Goal: Task Accomplishment & Management: Manage account settings

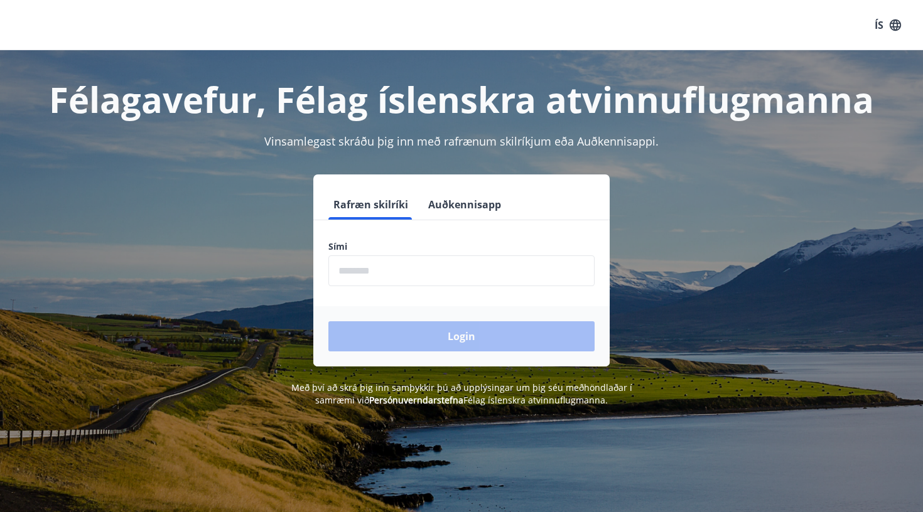
click at [439, 267] on input "phone" at bounding box center [461, 270] width 266 height 31
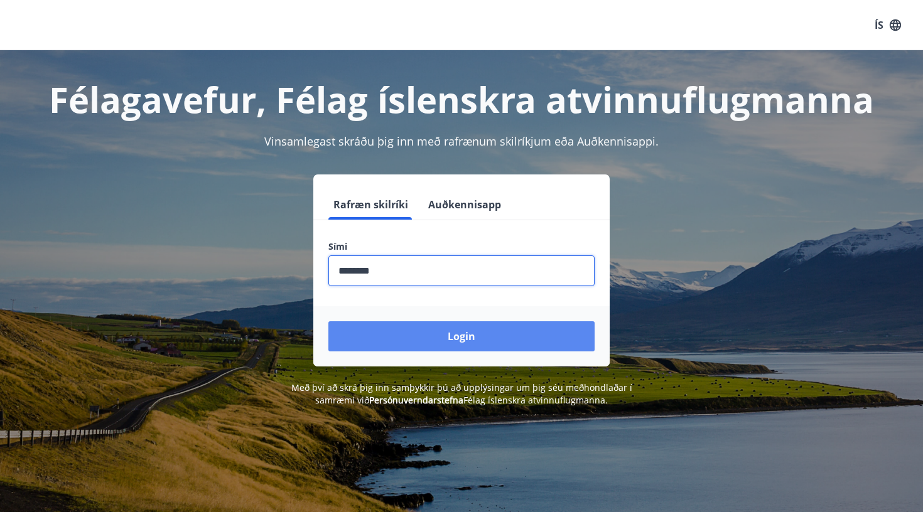
type input "********"
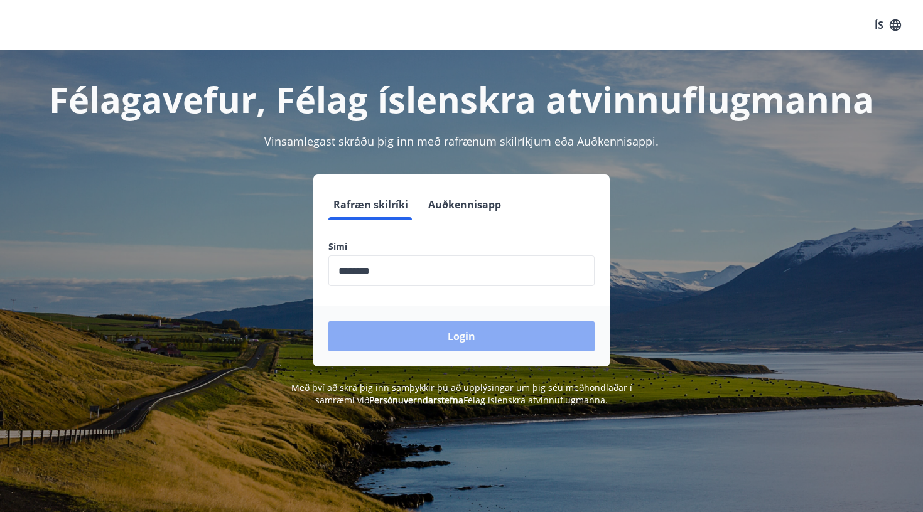
click at [478, 346] on button "Login" at bounding box center [461, 336] width 266 height 30
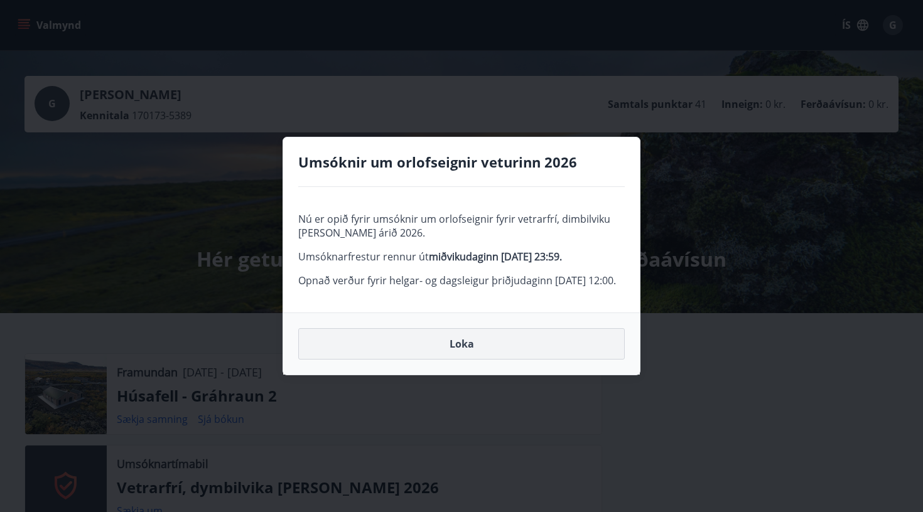
click at [493, 359] on button "Loka" at bounding box center [461, 343] width 326 height 31
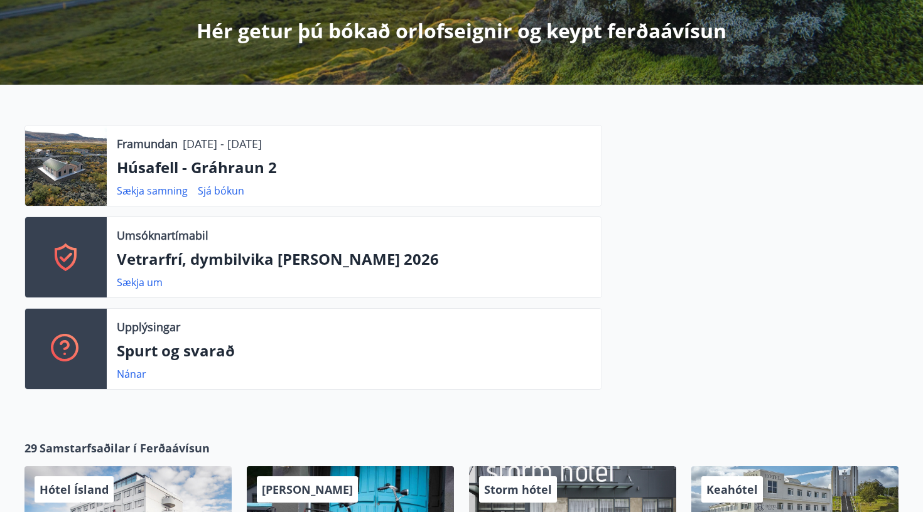
scroll to position [254, 0]
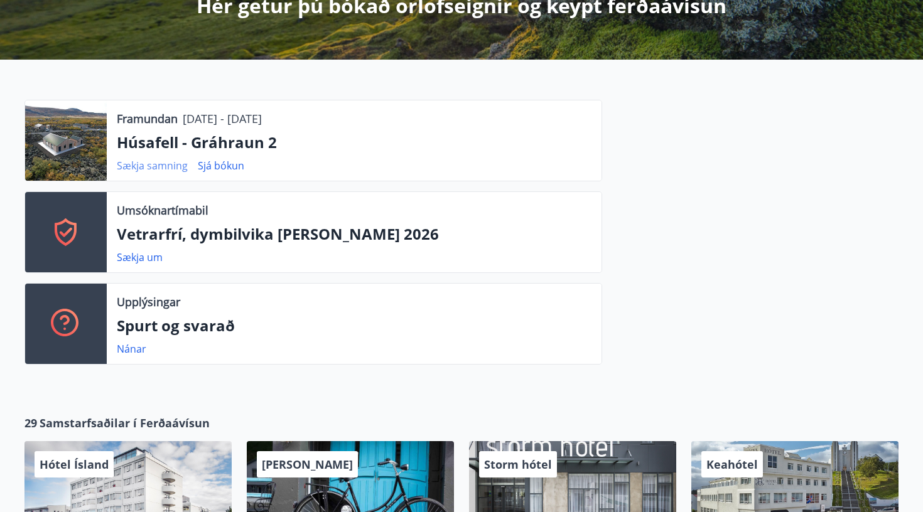
click at [177, 166] on link "Sækja samning" at bounding box center [152, 166] width 71 height 14
click at [168, 169] on link "Sækja samning" at bounding box center [152, 166] width 71 height 14
click at [222, 167] on link "Sjá bókun" at bounding box center [221, 166] width 46 height 14
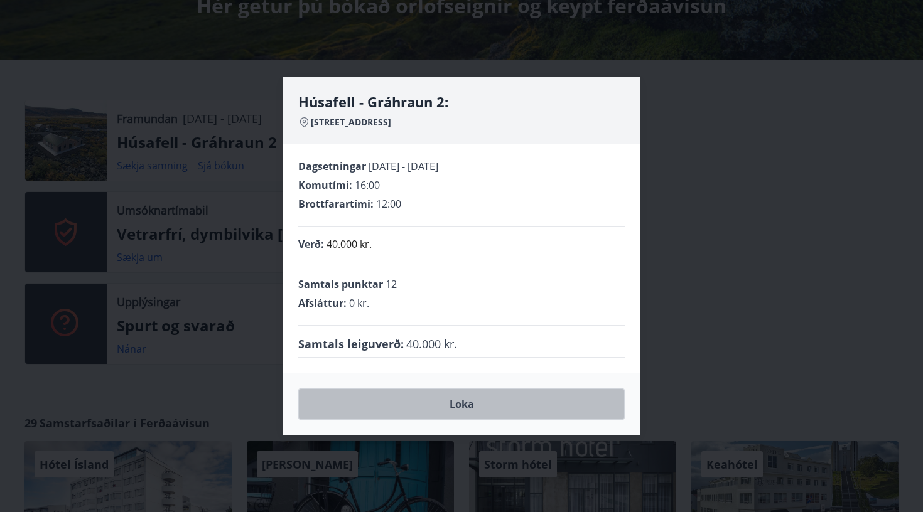
click at [457, 402] on button "Loka" at bounding box center [461, 404] width 326 height 31
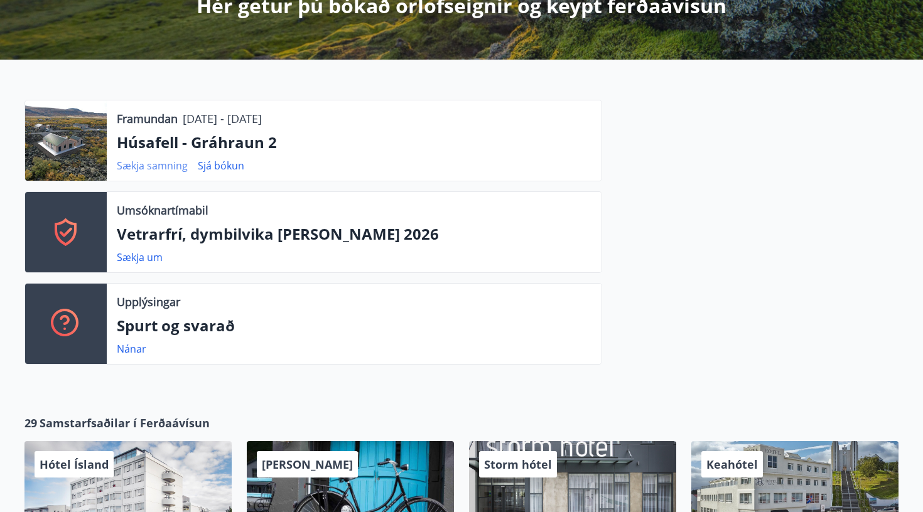
click at [161, 166] on link "Sækja samning" at bounding box center [152, 166] width 71 height 14
click at [138, 159] on link "Sækja samning" at bounding box center [152, 166] width 71 height 14
click at [138, 162] on link "Sækja samning" at bounding box center [152, 166] width 71 height 14
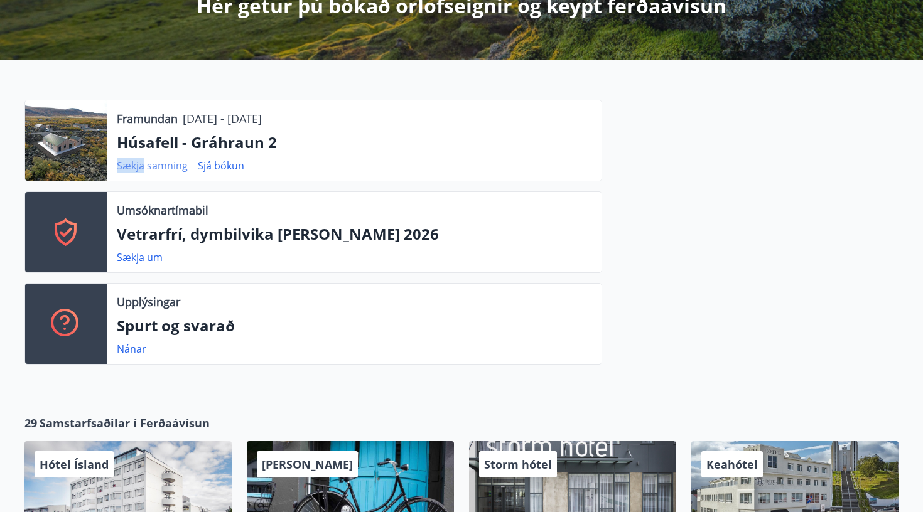
click at [138, 162] on link "Sækja samning" at bounding box center [152, 166] width 71 height 14
click at [146, 169] on link "Sækja samning" at bounding box center [152, 166] width 71 height 14
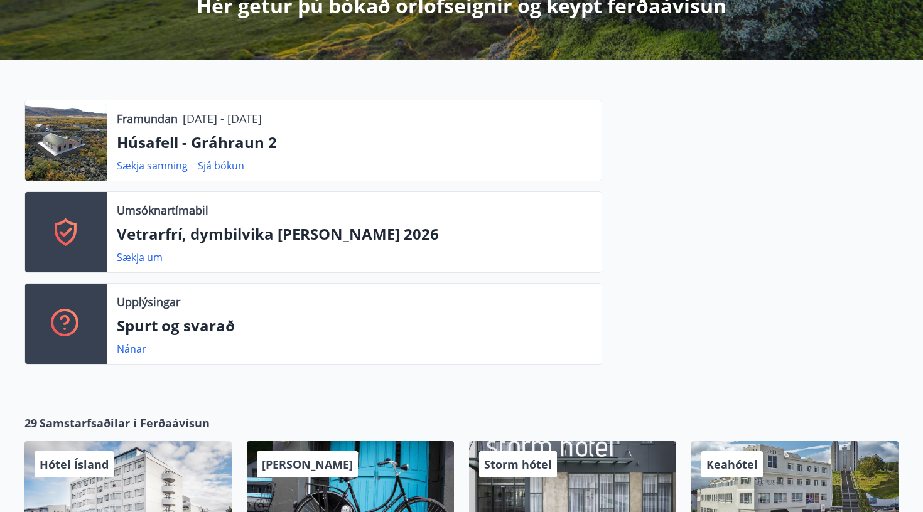
click at [175, 149] on p "Húsafell - Gráhraun 2" at bounding box center [354, 142] width 474 height 21
click at [181, 146] on p "Húsafell - Gráhraun 2" at bounding box center [354, 142] width 474 height 21
click at [212, 119] on p "[DATE] - [DATE]" at bounding box center [222, 118] width 79 height 16
click at [168, 165] on link "Sækja samning" at bounding box center [152, 166] width 71 height 14
click at [156, 166] on link "Sækja samning" at bounding box center [152, 166] width 71 height 14
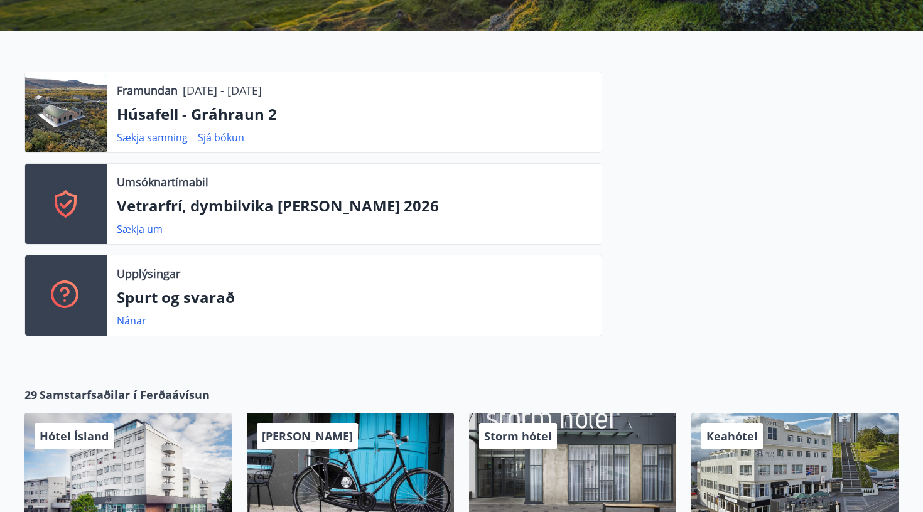
scroll to position [285, 0]
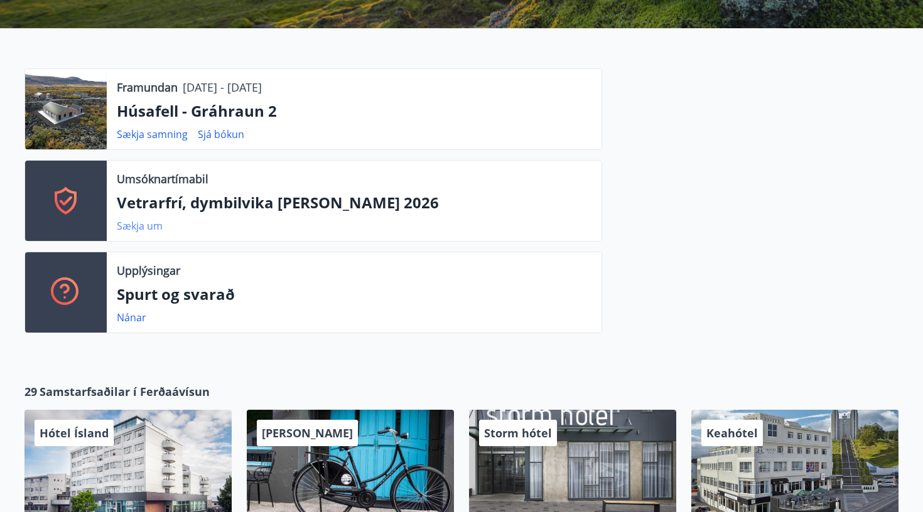
click at [146, 232] on link "Sækja um" at bounding box center [140, 226] width 46 height 14
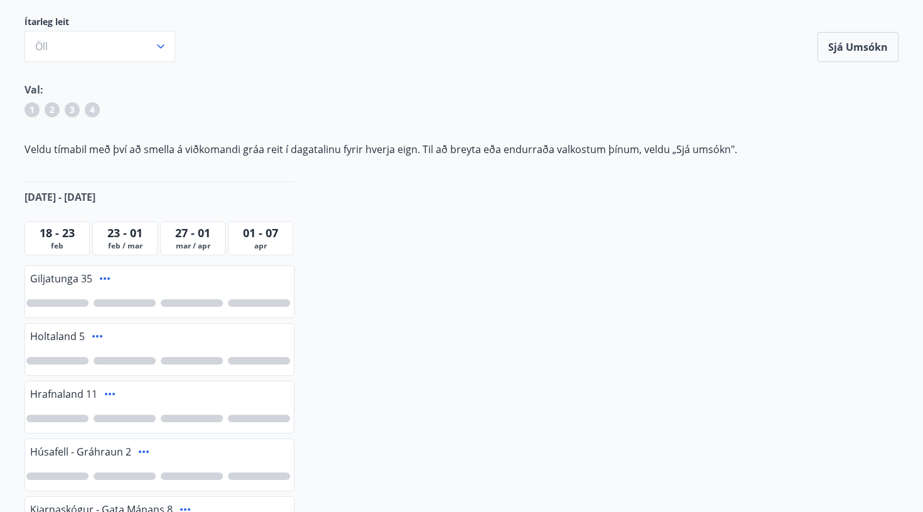
scroll to position [127, 0]
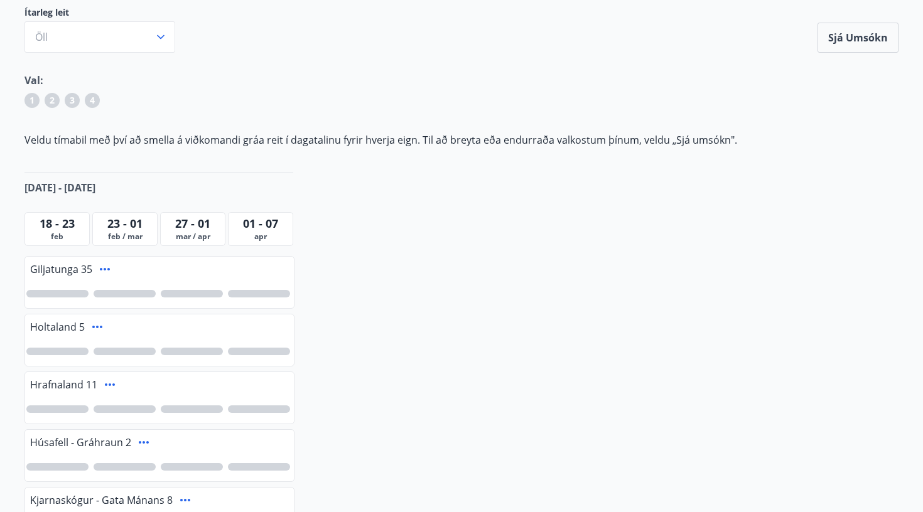
click at [63, 233] on span "feb" at bounding box center [57, 237] width 59 height 10
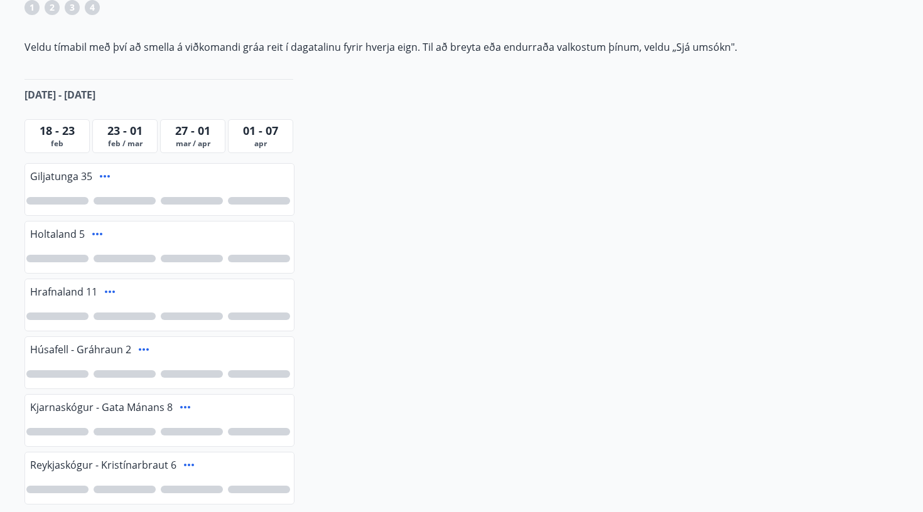
scroll to position [224, 0]
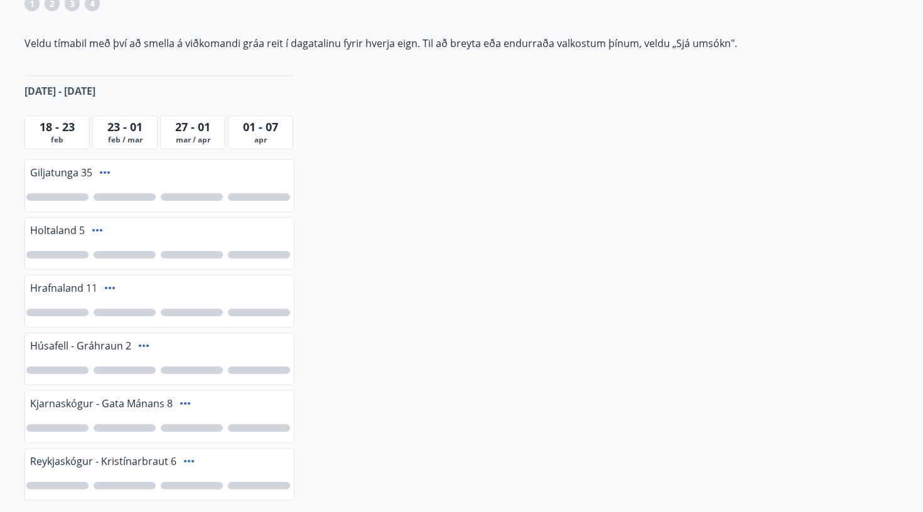
click at [57, 428] on div at bounding box center [57, 428] width 62 height 8
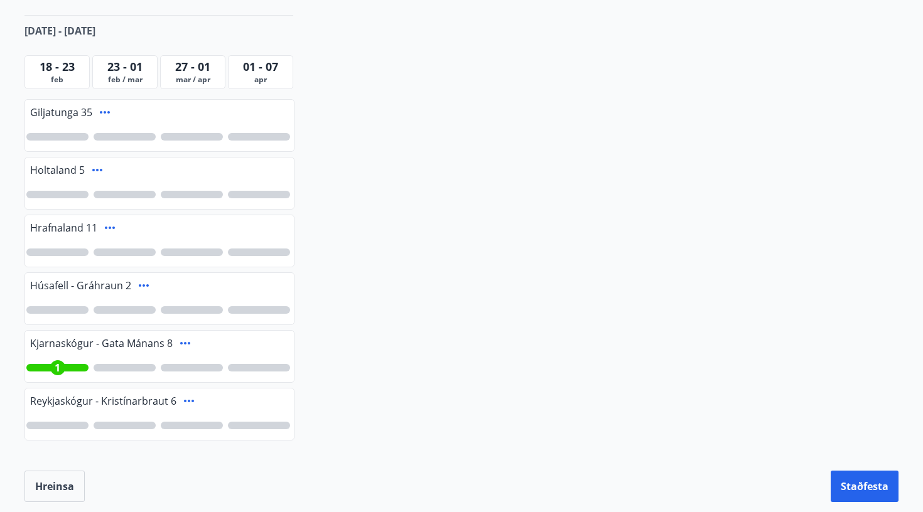
scroll to position [299, 0]
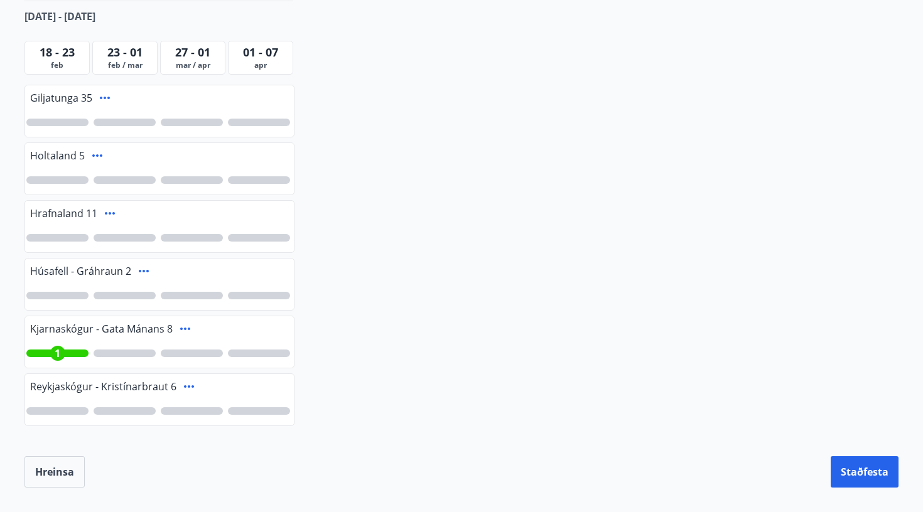
click at [53, 235] on div at bounding box center [57, 238] width 62 height 8
click at [65, 185] on div at bounding box center [159, 180] width 269 height 29
click at [68, 180] on div at bounding box center [57, 180] width 62 height 8
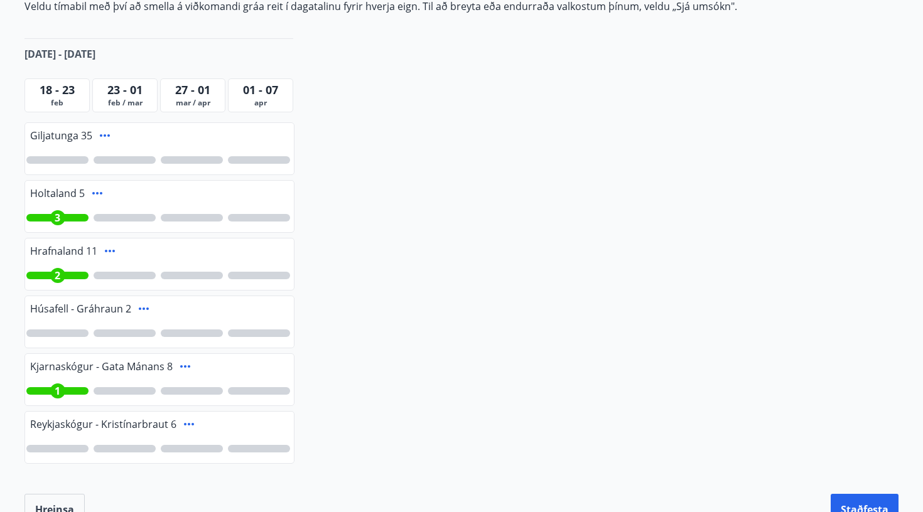
scroll to position [254, 0]
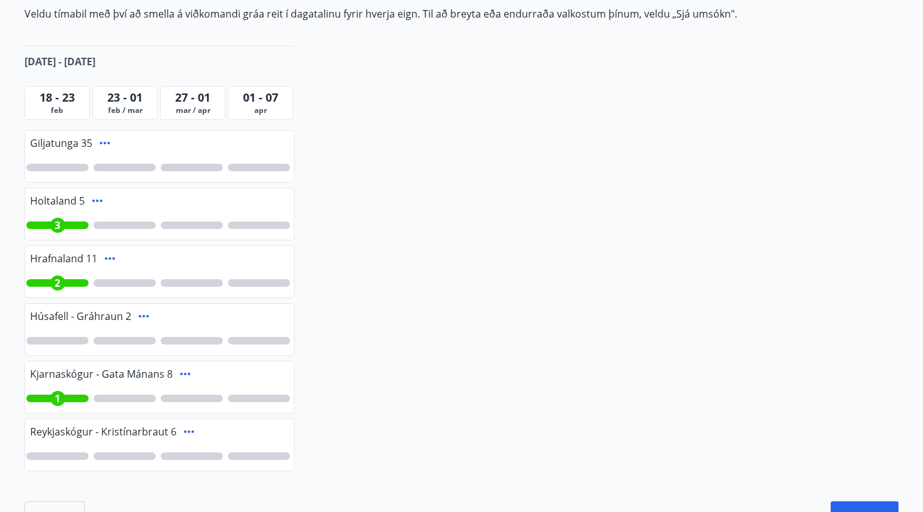
click at [68, 107] on span "feb" at bounding box center [57, 110] width 59 height 10
click at [67, 111] on span "feb" at bounding box center [57, 110] width 59 height 10
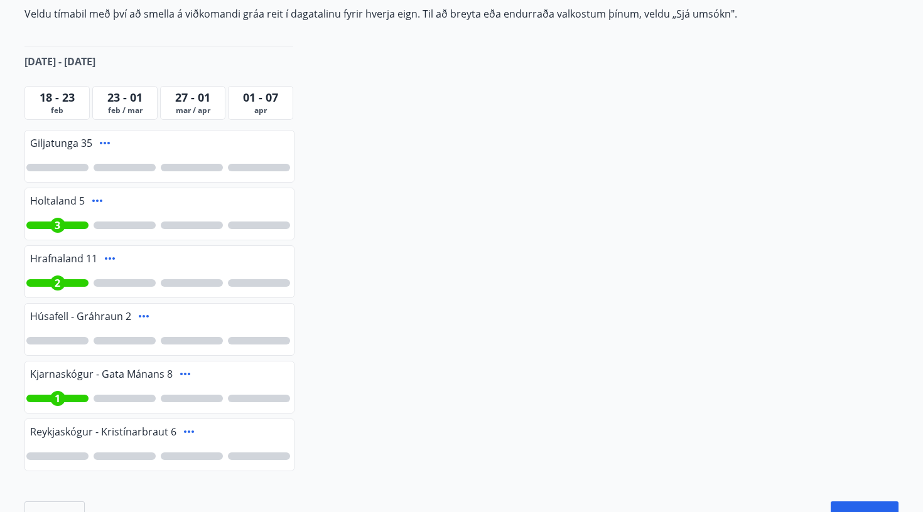
click at [65, 96] on span "18 - 23" at bounding box center [57, 97] width 35 height 15
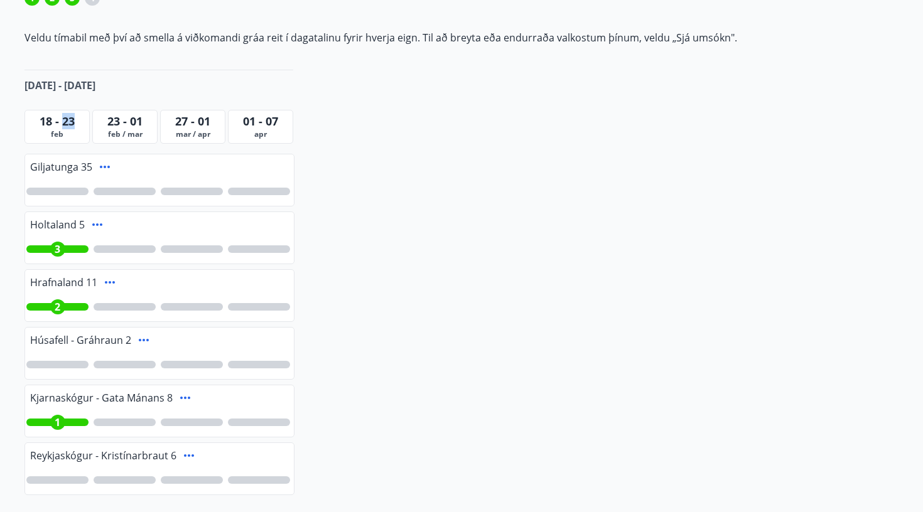
scroll to position [215, 0]
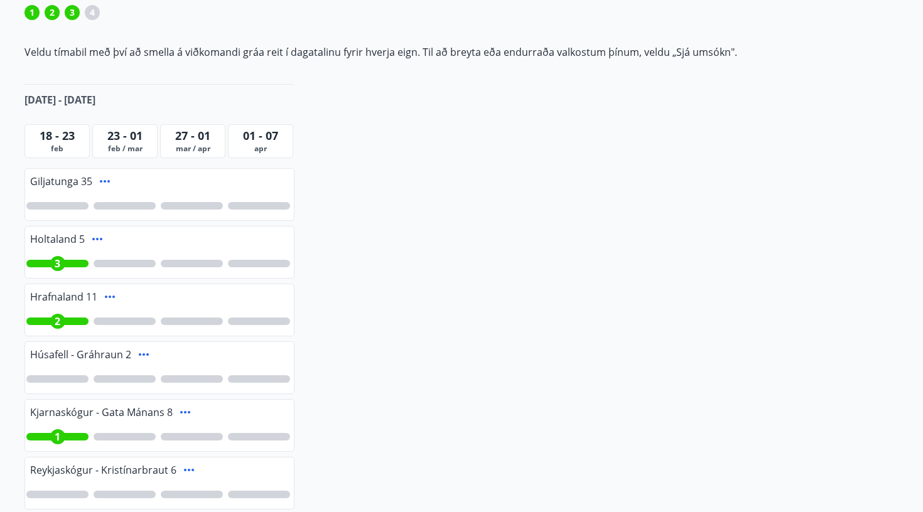
click at [409, 277] on div "Vetrarfrí, dymbilvika [PERSON_NAME] 2026 Ítarleg leit Öll Sjá umsókn Sjá umsókn…" at bounding box center [461, 218] width 904 height 705
click at [144, 134] on div "23 - 01" at bounding box center [124, 135] width 59 height 16
click at [111, 140] on span "23 - 01" at bounding box center [124, 135] width 35 height 15
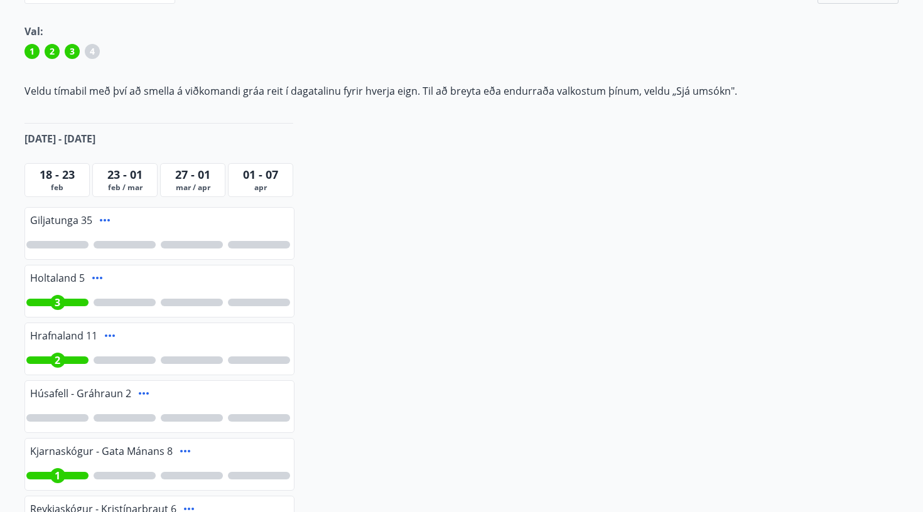
scroll to position [175, 0]
click at [55, 184] on span "feb" at bounding box center [57, 189] width 59 height 10
click at [132, 184] on span "feb / mar" at bounding box center [124, 189] width 59 height 10
click at [205, 189] on span "mar / apr" at bounding box center [192, 189] width 59 height 10
click at [265, 193] on span "apr" at bounding box center [260, 189] width 59 height 10
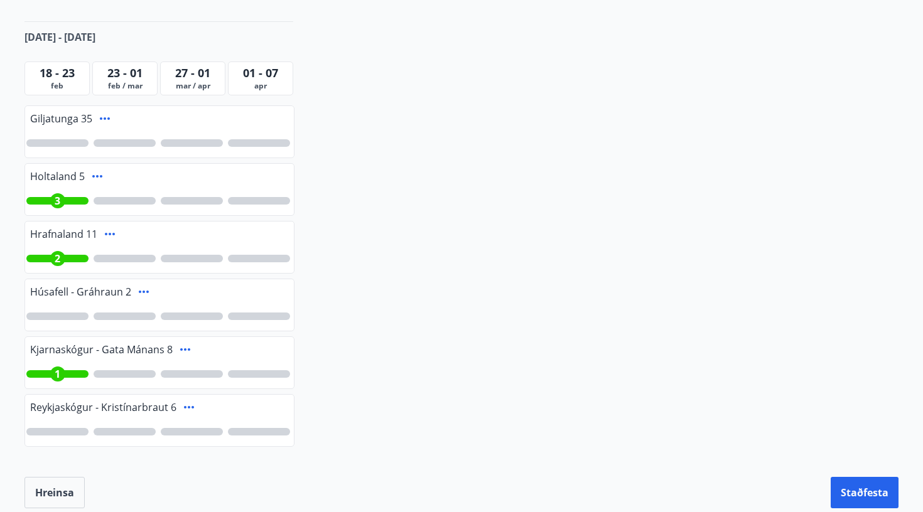
scroll to position [300, 0]
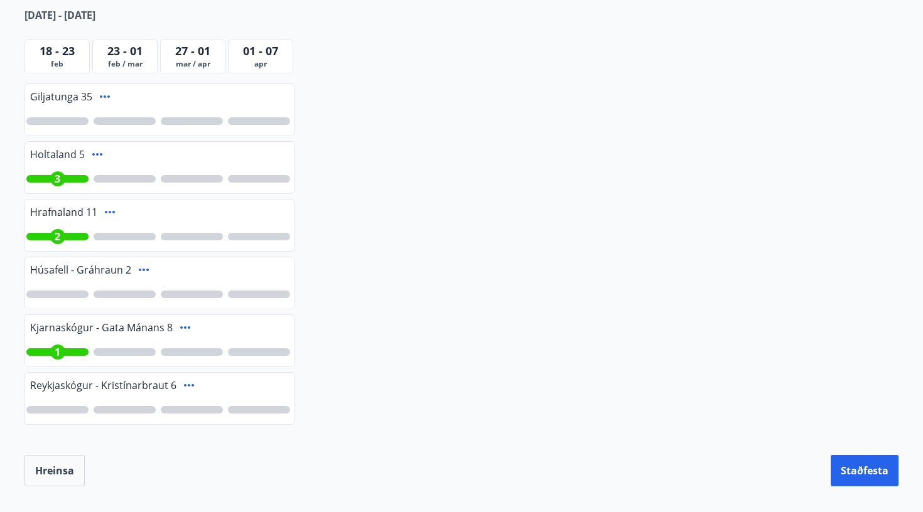
click at [58, 240] on span "2" at bounding box center [58, 237] width 6 height 14
click at [58, 181] on span "2" at bounding box center [58, 179] width 6 height 14
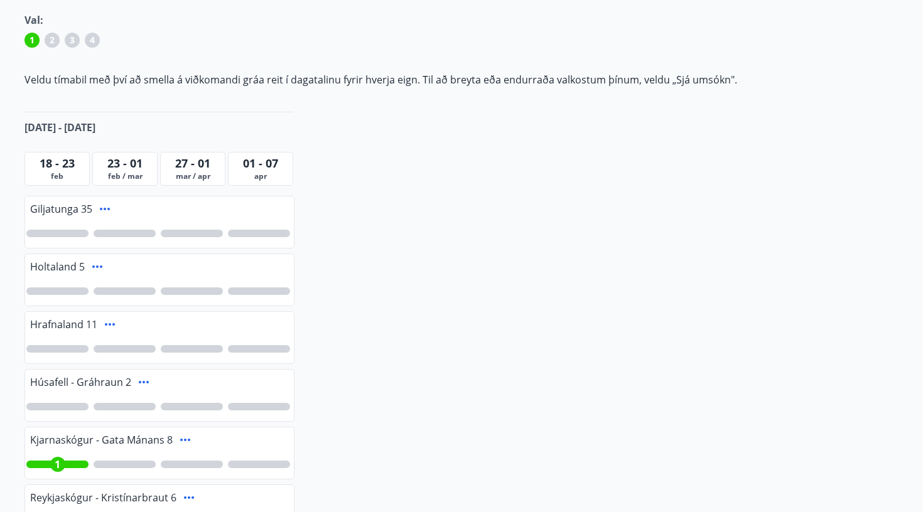
scroll to position [193, 0]
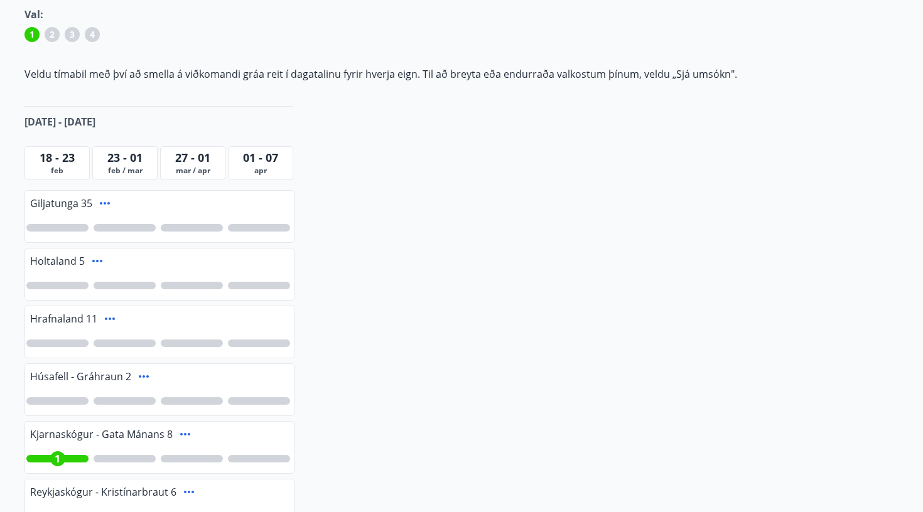
click at [51, 34] on span "2" at bounding box center [52, 34] width 5 height 13
click at [32, 33] on span "1" at bounding box center [31, 34] width 5 height 13
click at [51, 396] on div at bounding box center [159, 401] width 269 height 29
click at [53, 397] on div at bounding box center [57, 401] width 62 height 8
click at [53, 397] on div "2" at bounding box center [57, 401] width 15 height 15
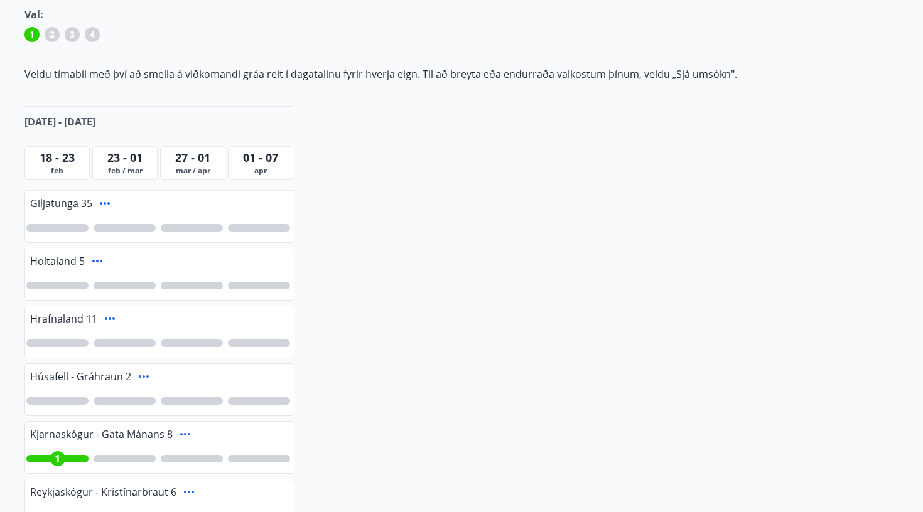
click at [55, 167] on span "feb" at bounding box center [57, 171] width 59 height 10
click at [63, 168] on span "feb" at bounding box center [57, 171] width 59 height 10
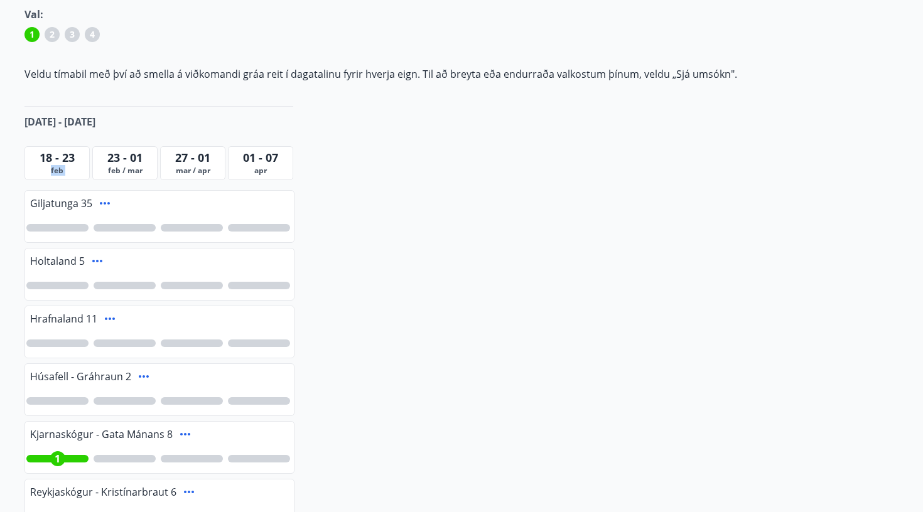
click at [63, 168] on span "feb" at bounding box center [57, 171] width 59 height 10
click at [63, 162] on span "18 - 23" at bounding box center [57, 157] width 35 height 15
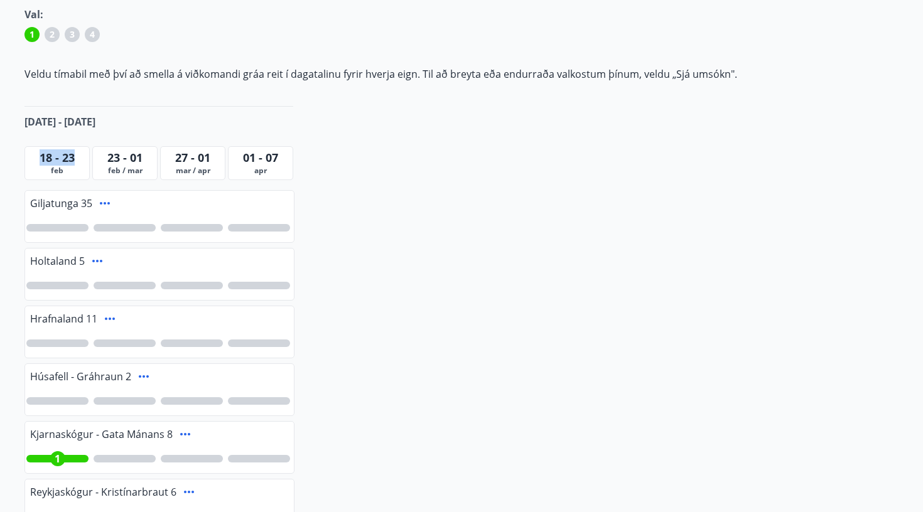
click at [63, 162] on span "18 - 23" at bounding box center [57, 157] width 35 height 15
click at [127, 168] on span "feb / mar" at bounding box center [124, 171] width 59 height 10
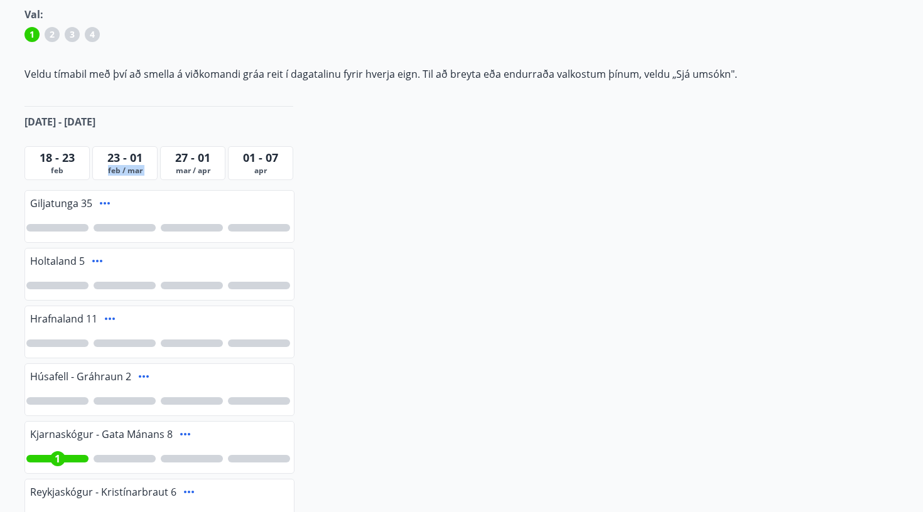
click at [127, 168] on span "feb / mar" at bounding box center [124, 171] width 59 height 10
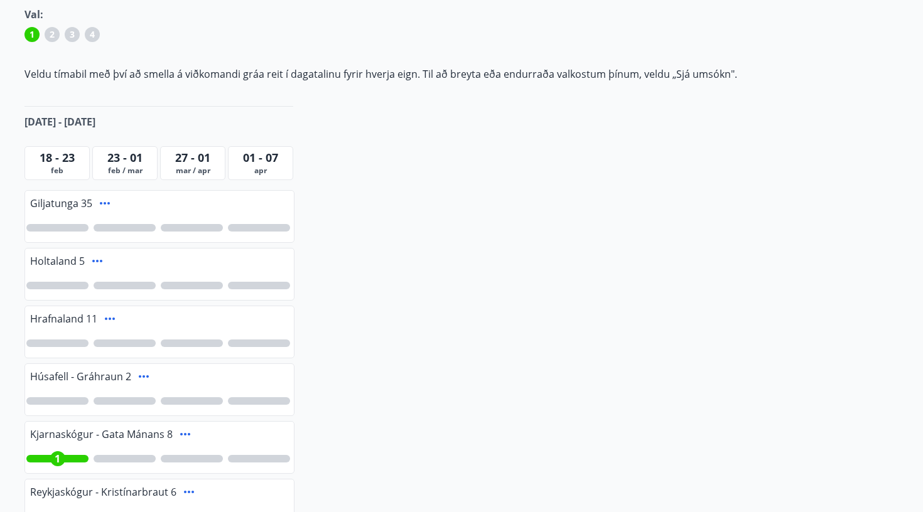
click at [82, 168] on span "feb" at bounding box center [57, 171] width 59 height 10
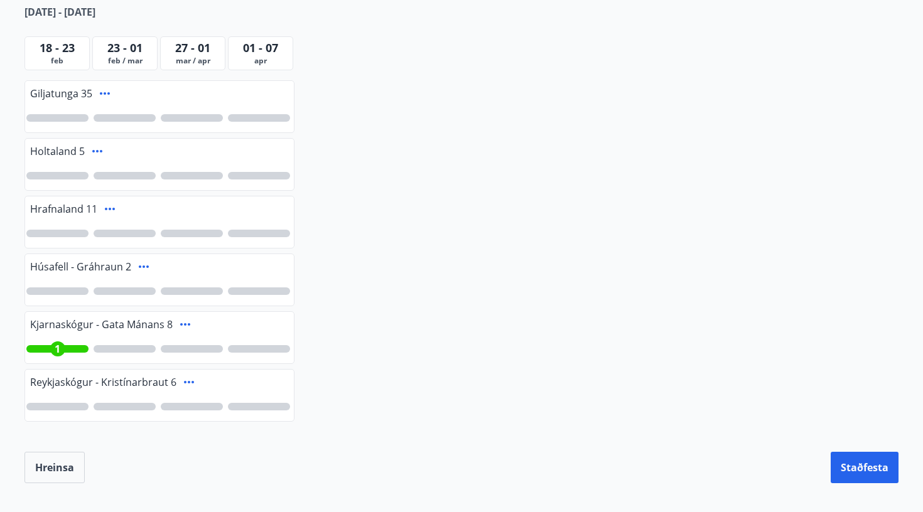
scroll to position [302, 0]
click at [126, 351] on div at bounding box center [125, 350] width 62 height 8
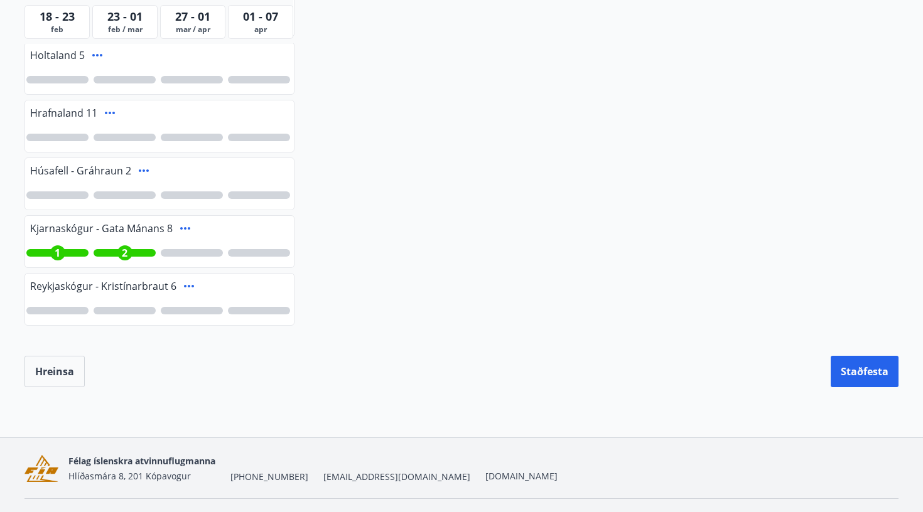
scroll to position [404, 0]
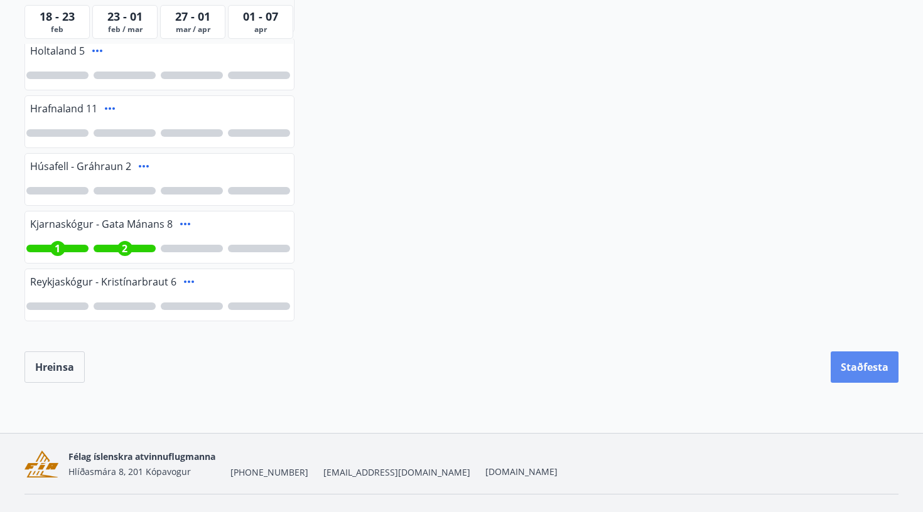
click at [865, 370] on button "Staðfesta" at bounding box center [864, 366] width 68 height 31
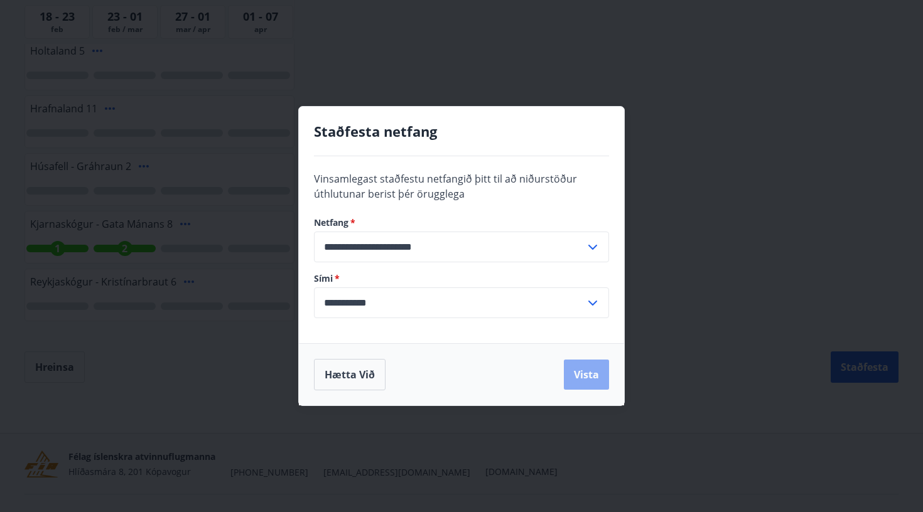
click at [589, 376] on button "Vista" at bounding box center [586, 375] width 45 height 30
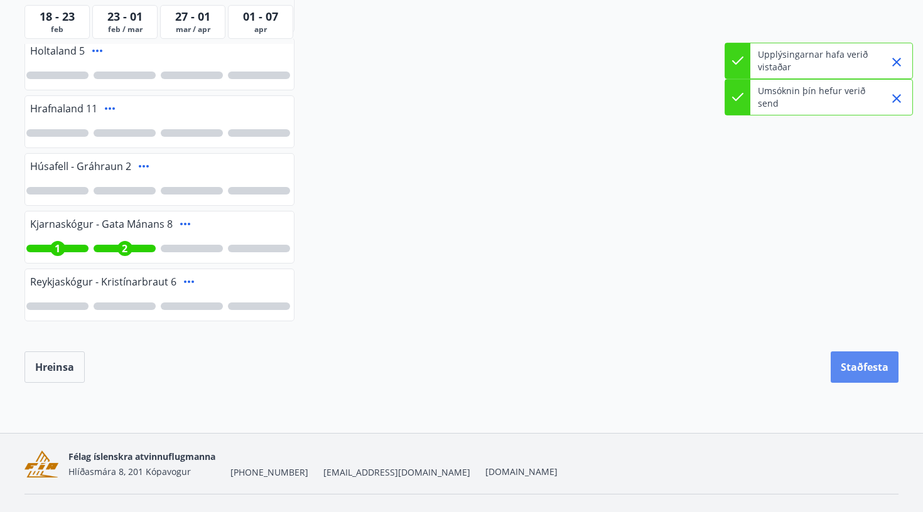
click at [860, 362] on button "Staðfesta" at bounding box center [864, 366] width 68 height 31
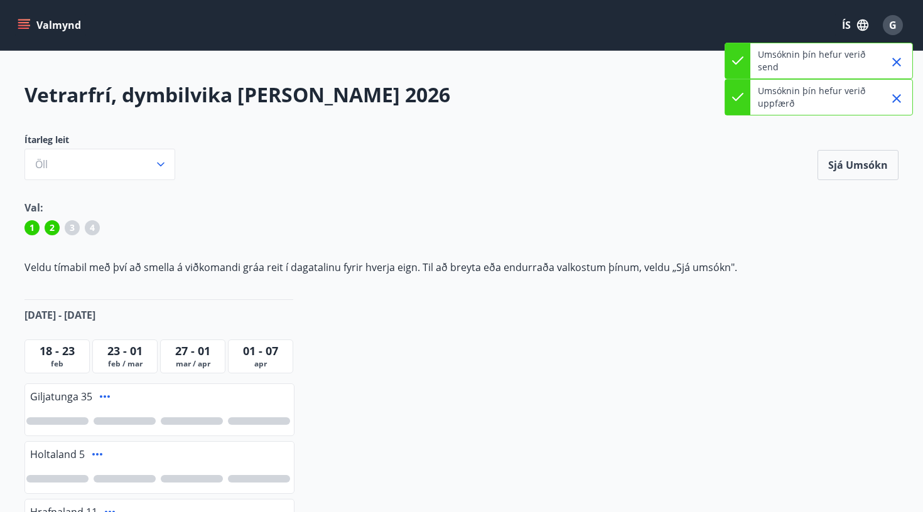
scroll to position [0, 0]
click at [27, 26] on icon "menu" at bounding box center [24, 25] width 13 height 13
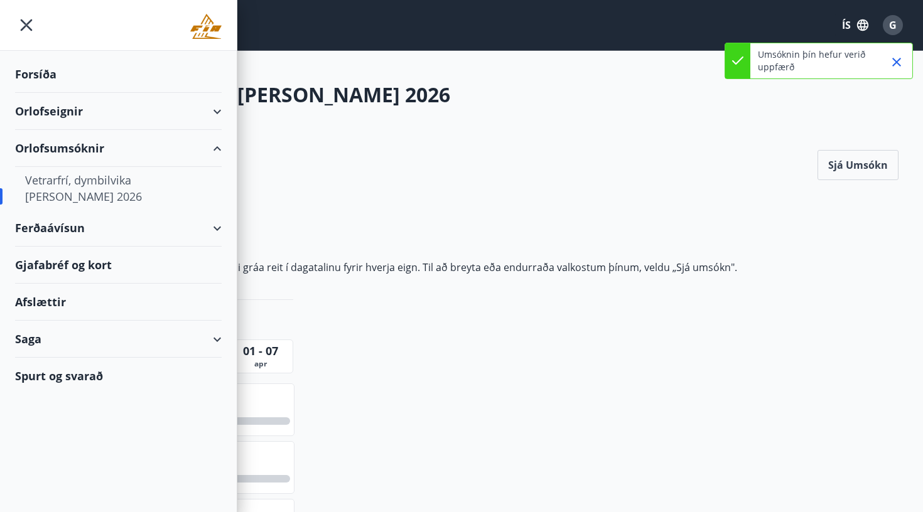
click at [49, 75] on div "Forsíða" at bounding box center [118, 74] width 206 height 37
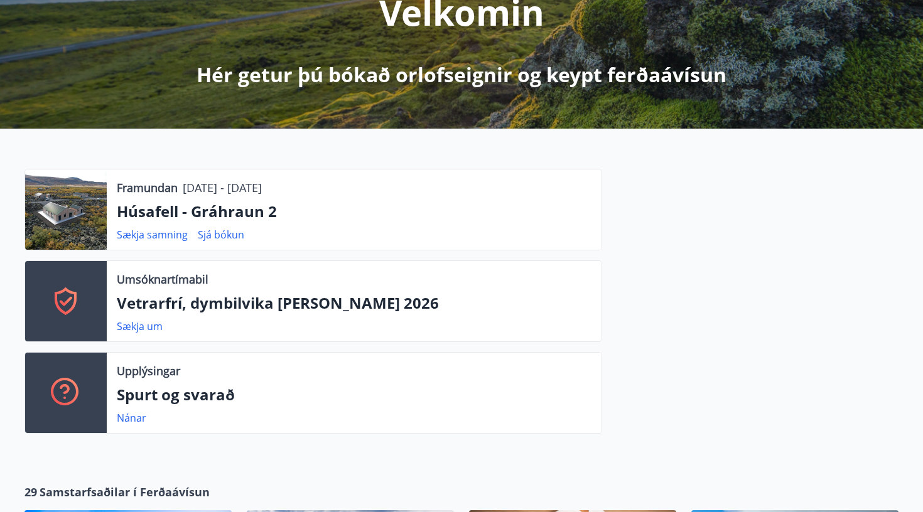
scroll to position [198, 0]
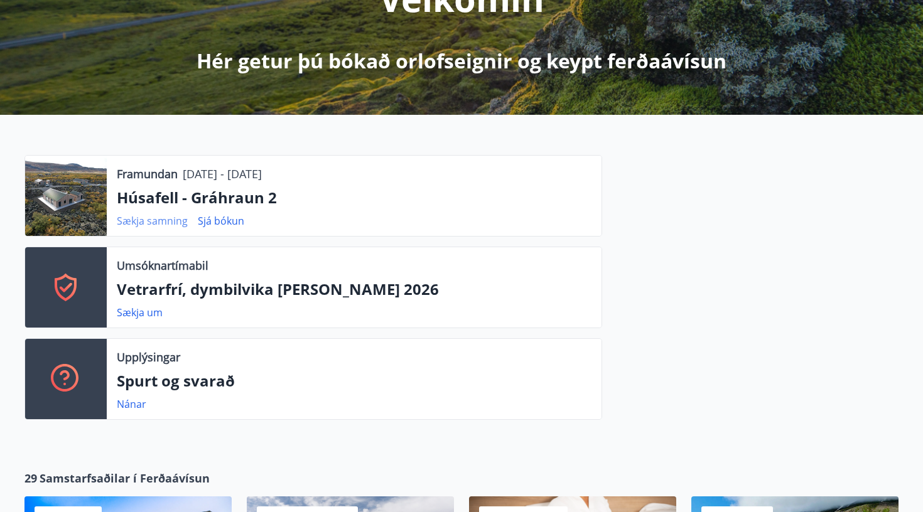
click at [146, 221] on link "Sækja samning" at bounding box center [152, 221] width 71 height 14
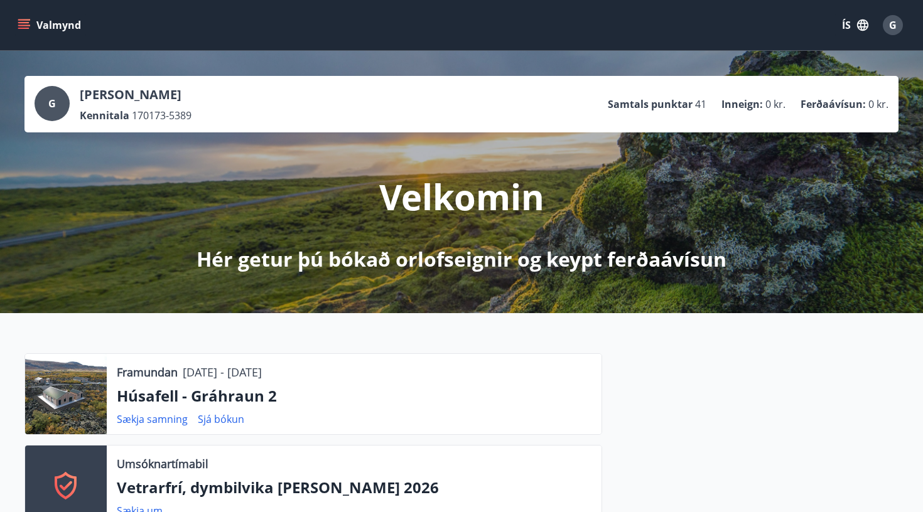
scroll to position [0, 0]
click at [25, 28] on icon "menu" at bounding box center [23, 28] width 11 height 1
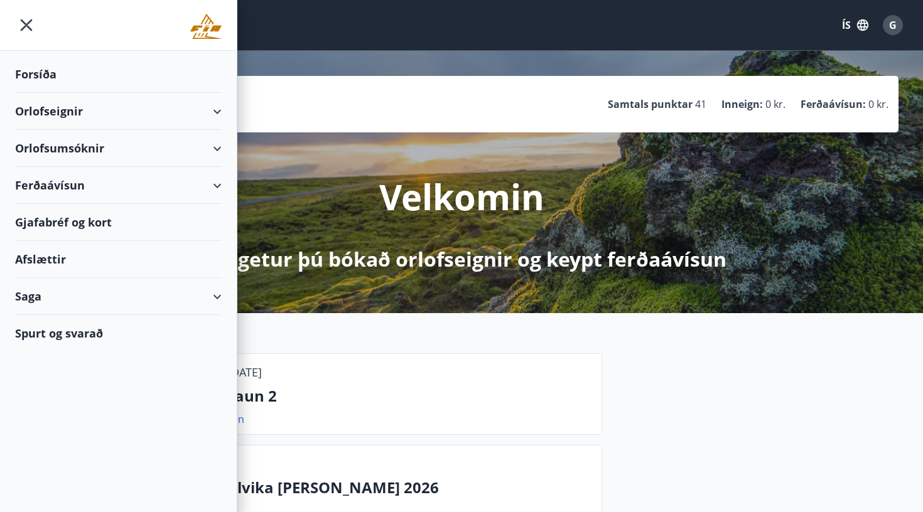
click at [70, 151] on div "Orlofsumsóknir" at bounding box center [118, 148] width 206 height 37
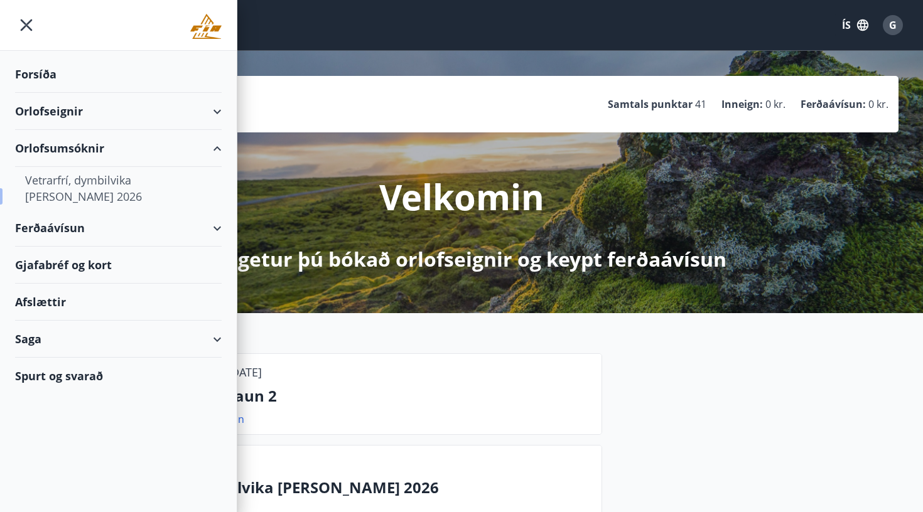
click at [72, 178] on div "Vetrarfrí, dymbilvika [PERSON_NAME] 2026" at bounding box center [118, 188] width 186 height 43
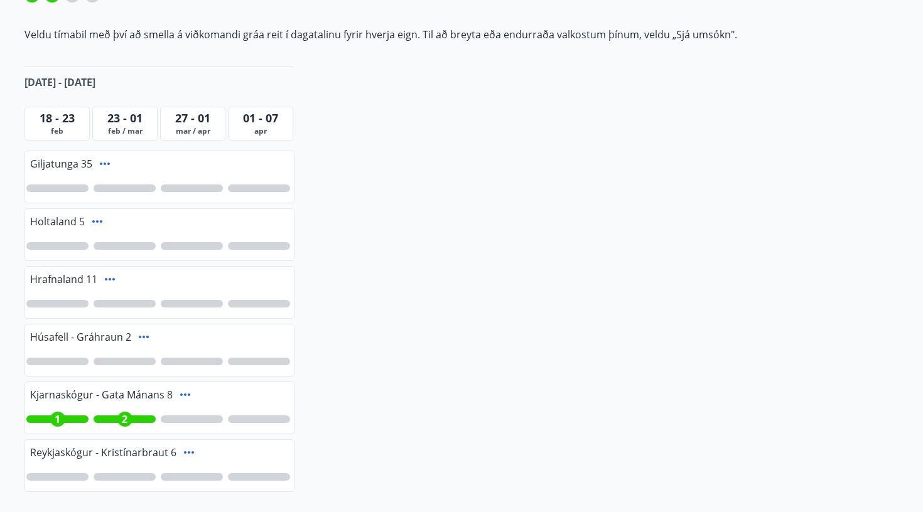
scroll to position [248, 0]
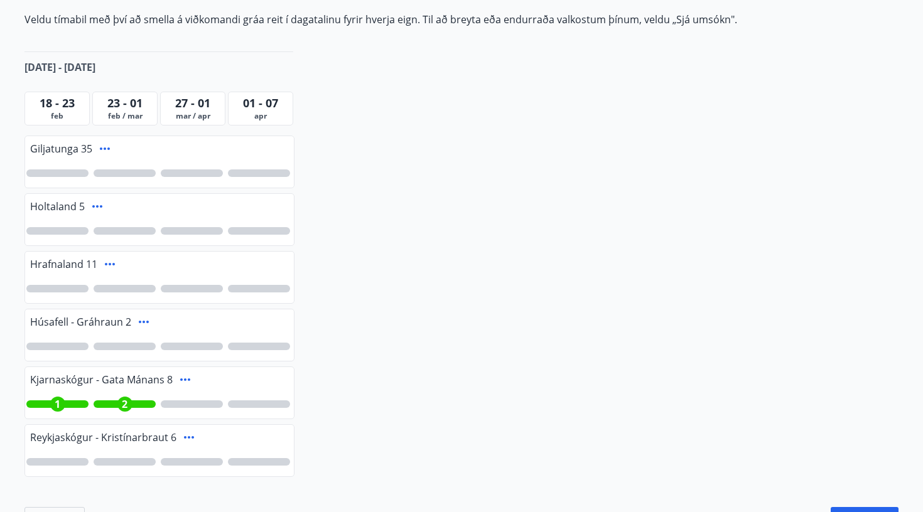
click at [58, 289] on div at bounding box center [57, 289] width 62 height 8
click at [131, 294] on div "3" at bounding box center [159, 288] width 269 height 29
click at [135, 287] on div at bounding box center [125, 289] width 62 height 8
click at [61, 230] on div at bounding box center [57, 231] width 62 height 8
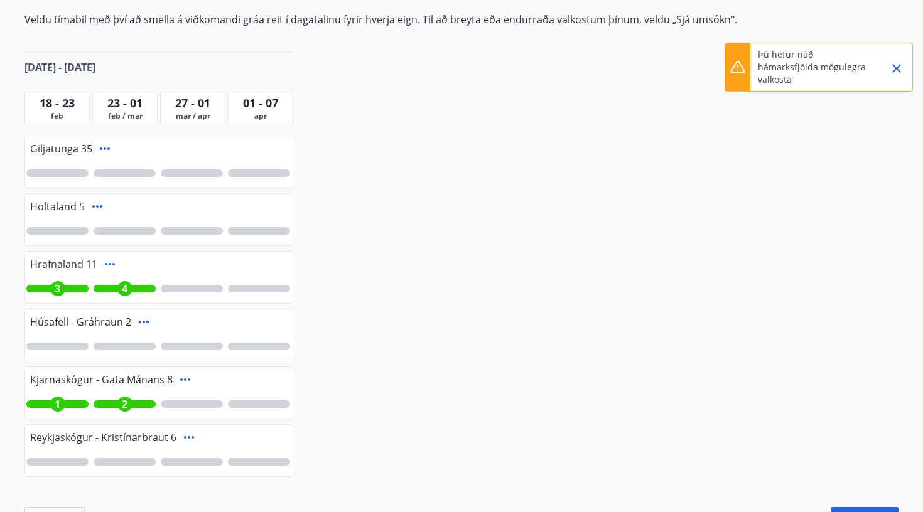
click at [55, 230] on div at bounding box center [57, 231] width 62 height 8
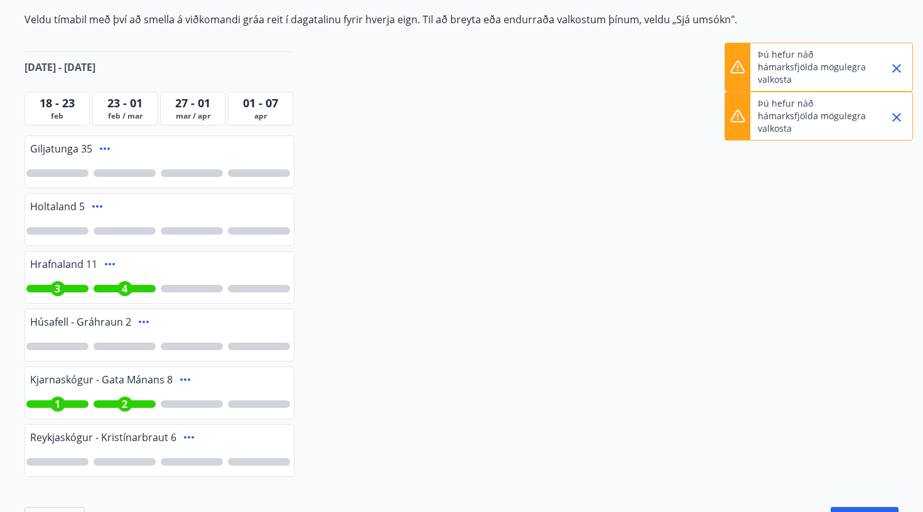
click at [129, 284] on div "4" at bounding box center [124, 288] width 15 height 15
click at [65, 231] on div at bounding box center [57, 231] width 62 height 8
click at [127, 287] on div at bounding box center [125, 289] width 62 height 8
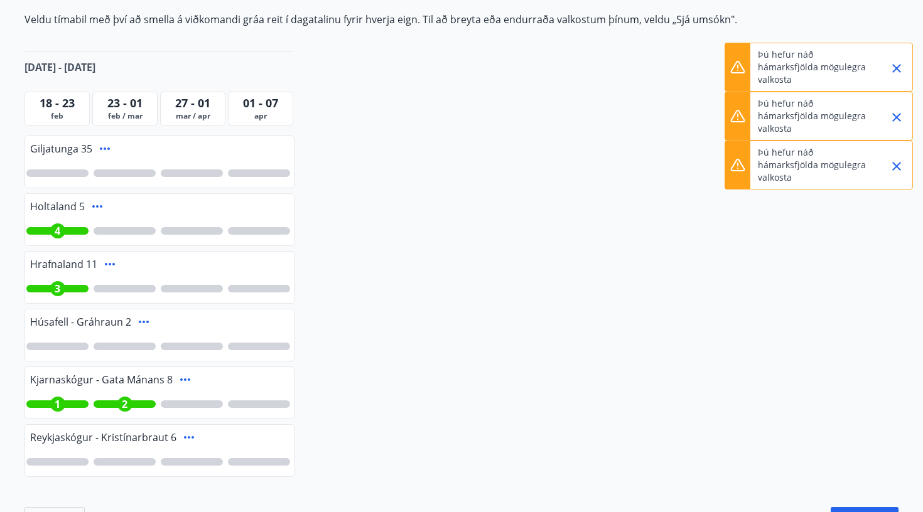
click at [127, 289] on div at bounding box center [125, 289] width 62 height 8
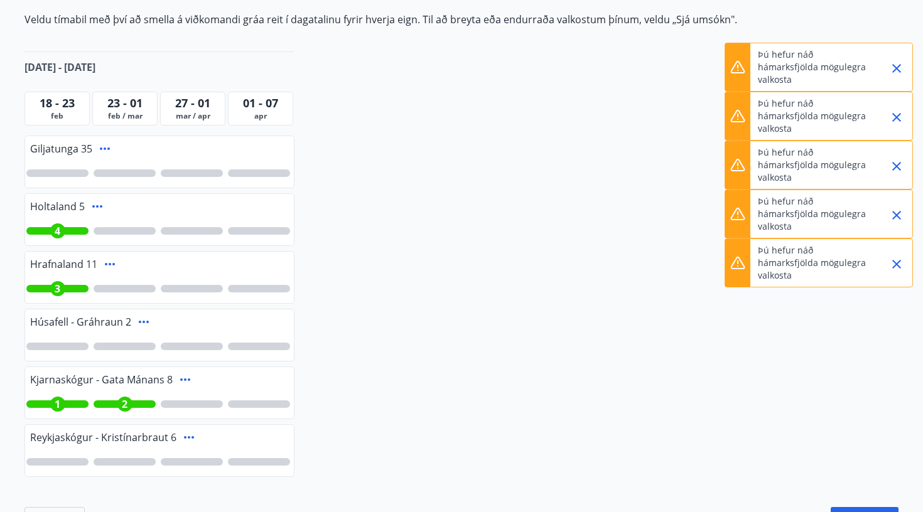
click at [127, 289] on div at bounding box center [125, 289] width 62 height 8
click at [897, 267] on div "Vetrarfrí, dymbilvika [PERSON_NAME] 2026 Ítarleg leit Öll Sjá umsókn Sjá umsókn…" at bounding box center [461, 185] width 904 height 705
click at [896, 225] on button "Close" at bounding box center [896, 215] width 21 height 21
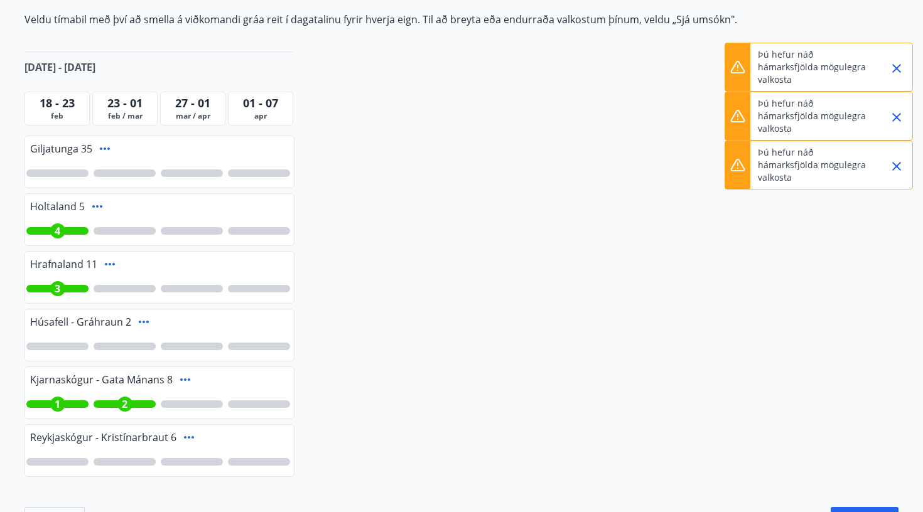
click at [899, 168] on icon "Close" at bounding box center [896, 166] width 15 height 15
click at [892, 115] on icon "Close" at bounding box center [896, 117] width 15 height 15
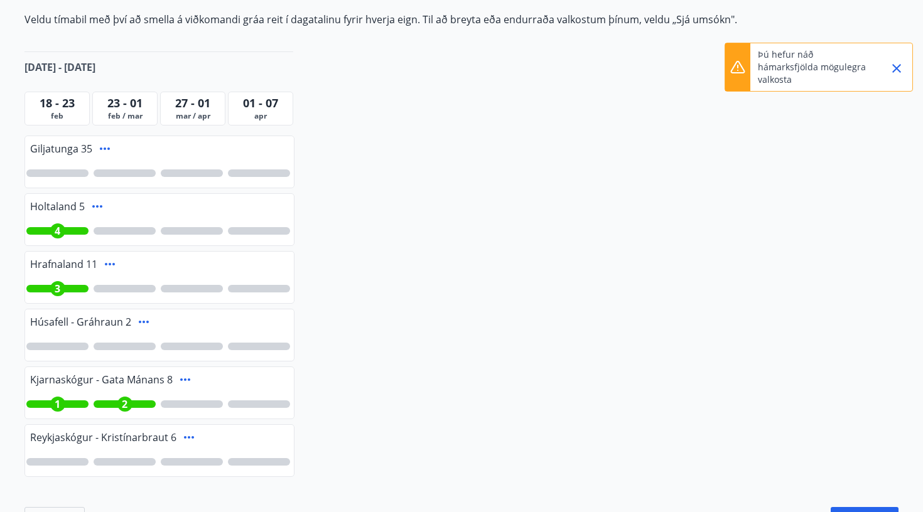
click at [898, 65] on icon "Close" at bounding box center [896, 68] width 15 height 15
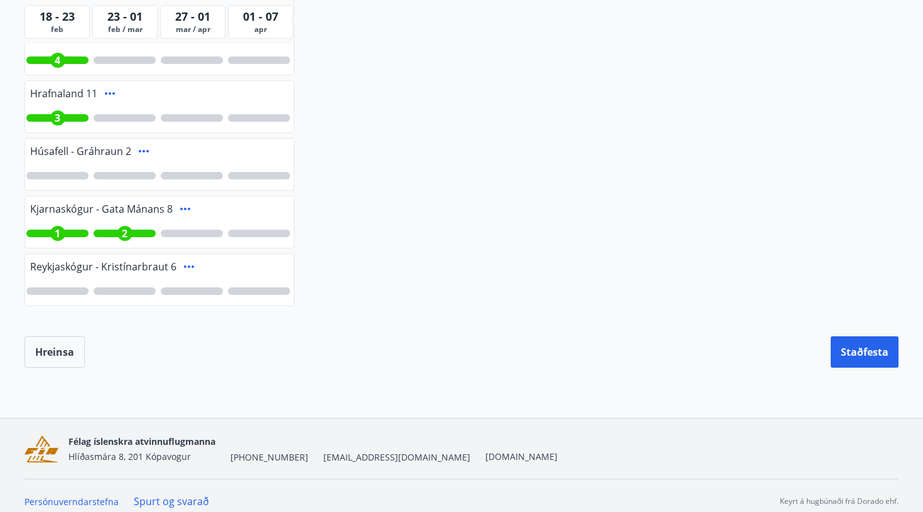
scroll to position [422, 0]
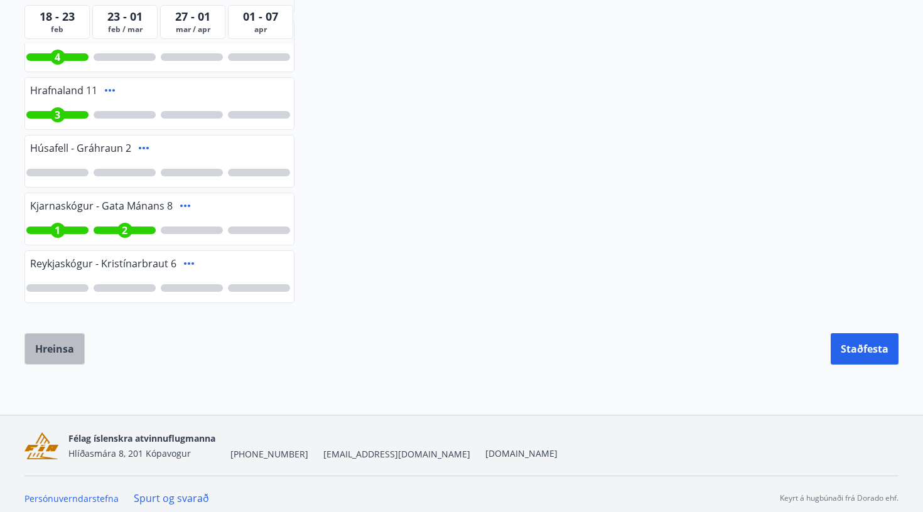
click at [68, 341] on button "Hreinsa" at bounding box center [54, 348] width 60 height 31
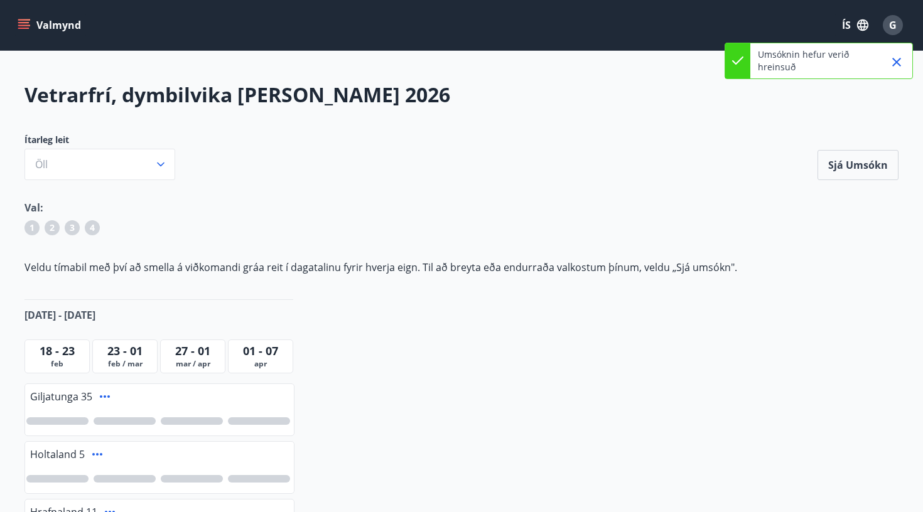
scroll to position [0, 0]
click at [23, 29] on icon "menu" at bounding box center [23, 28] width 11 height 1
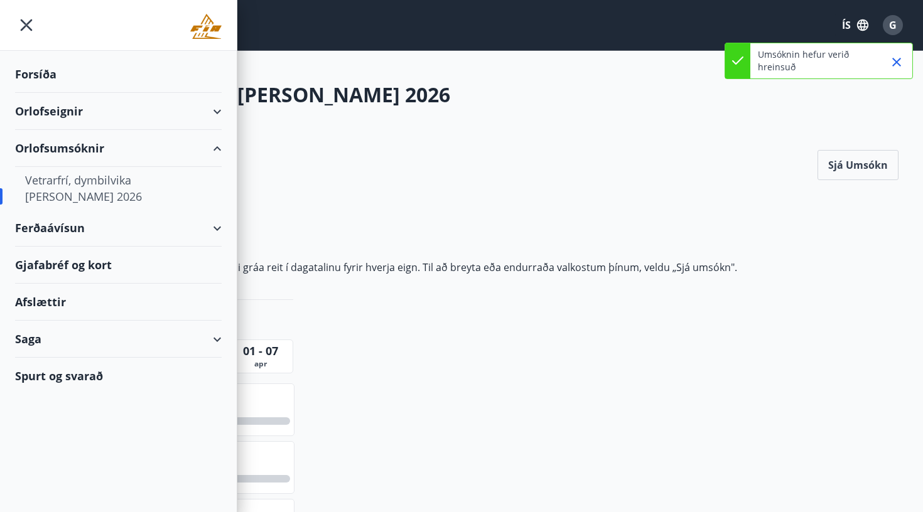
click at [55, 190] on div "Vetrarfrí, dymbilvika [PERSON_NAME] 2026" at bounding box center [118, 188] width 186 height 43
click at [104, 191] on div "Vetrarfrí, dymbilvika [PERSON_NAME] 2026" at bounding box center [118, 188] width 186 height 43
click at [131, 183] on div "Vetrarfrí, dymbilvika [PERSON_NAME] 2026" at bounding box center [118, 188] width 186 height 43
click at [181, 184] on div "Vetrarfrí, dymbilvika [PERSON_NAME] 2026" at bounding box center [118, 188] width 186 height 43
click at [218, 149] on div "Orlofsumsóknir" at bounding box center [118, 148] width 206 height 37
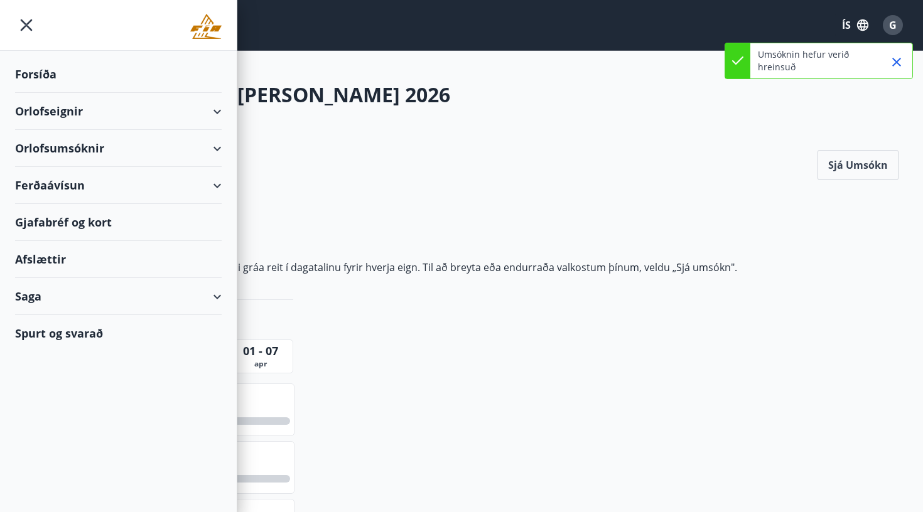
click at [218, 149] on div "Orlofsumsóknir" at bounding box center [118, 148] width 206 height 37
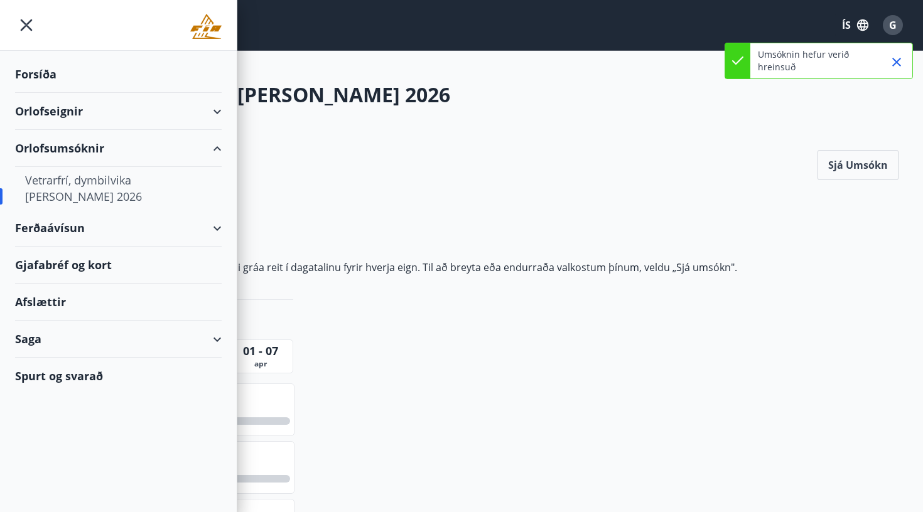
click at [33, 191] on div "Vetrarfrí, dymbilvika [PERSON_NAME] 2026" at bounding box center [118, 188] width 186 height 43
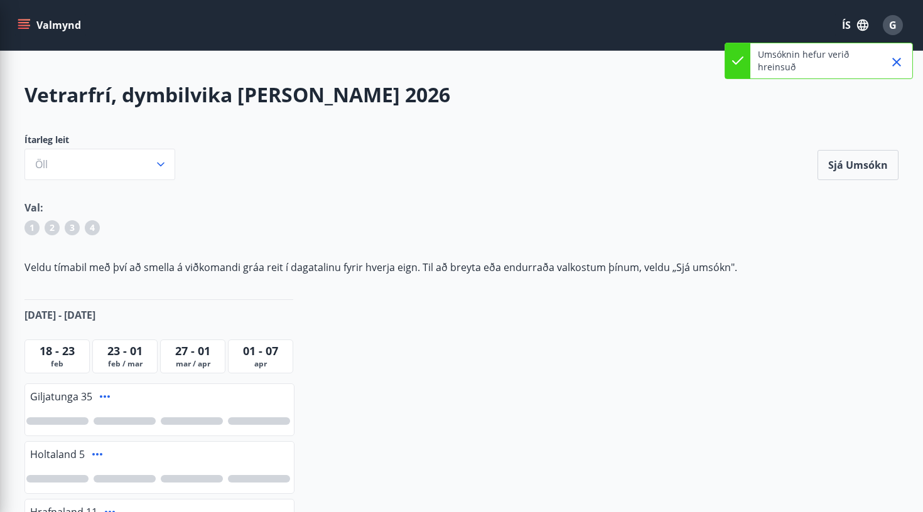
click at [338, 259] on div "Vetrarfrí, dymbilvika [PERSON_NAME] 2026 Ítarleg leit Öll Sjá umsókn Sjá umsókn…" at bounding box center [461, 433] width 904 height 705
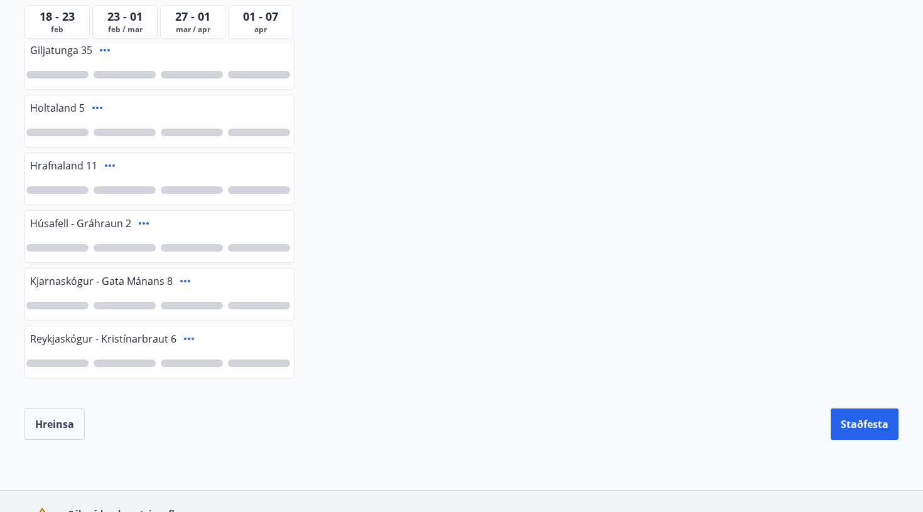
scroll to position [353, 0]
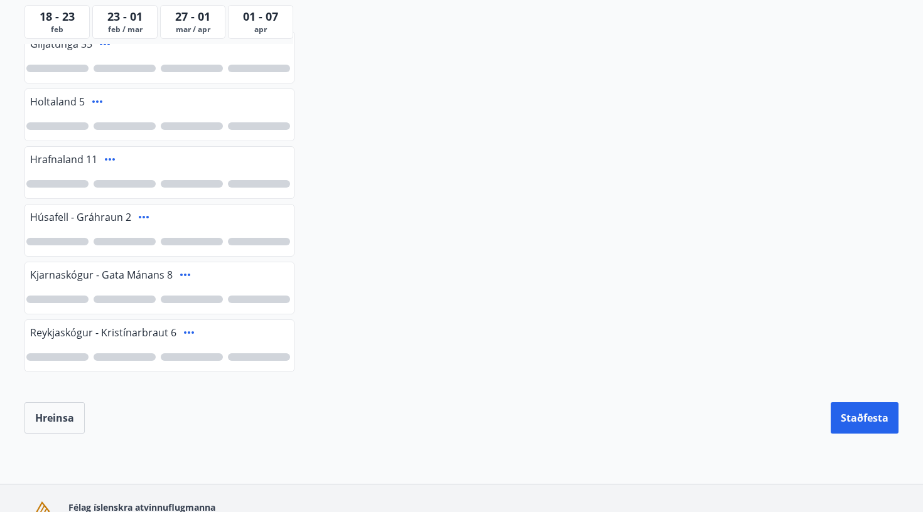
click at [60, 303] on div at bounding box center [159, 299] width 269 height 29
click at [67, 303] on div at bounding box center [159, 299] width 269 height 29
click at [69, 296] on div at bounding box center [57, 300] width 62 height 8
click at [121, 299] on div at bounding box center [125, 300] width 62 height 8
click at [859, 411] on button "Staðfesta" at bounding box center [864, 417] width 68 height 31
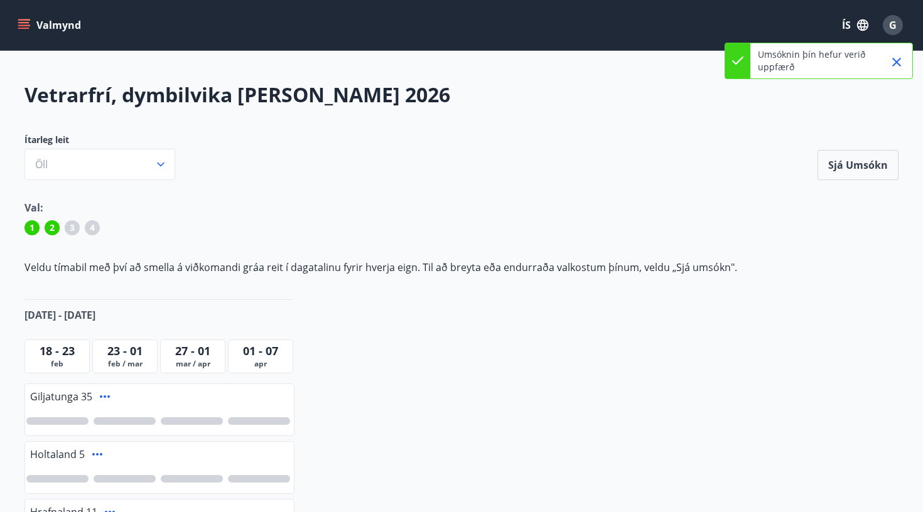
scroll to position [0, 0]
click at [16, 17] on button "Valmynd" at bounding box center [50, 25] width 71 height 23
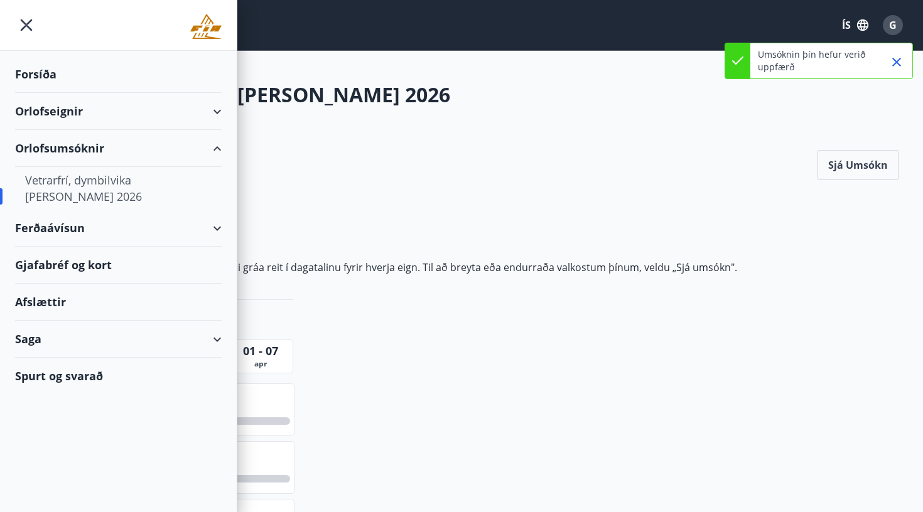
click at [65, 181] on div "Vetrarfrí, dymbilvika [PERSON_NAME] 2026" at bounding box center [118, 188] width 186 height 43
click at [67, 147] on div "Orlofsumsóknir" at bounding box center [118, 148] width 206 height 37
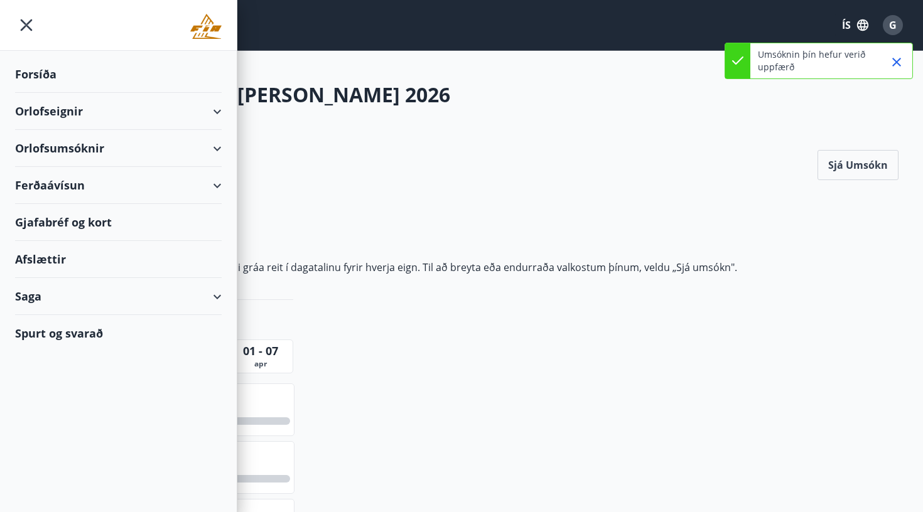
click at [75, 121] on div "Orlofseignir" at bounding box center [118, 111] width 206 height 37
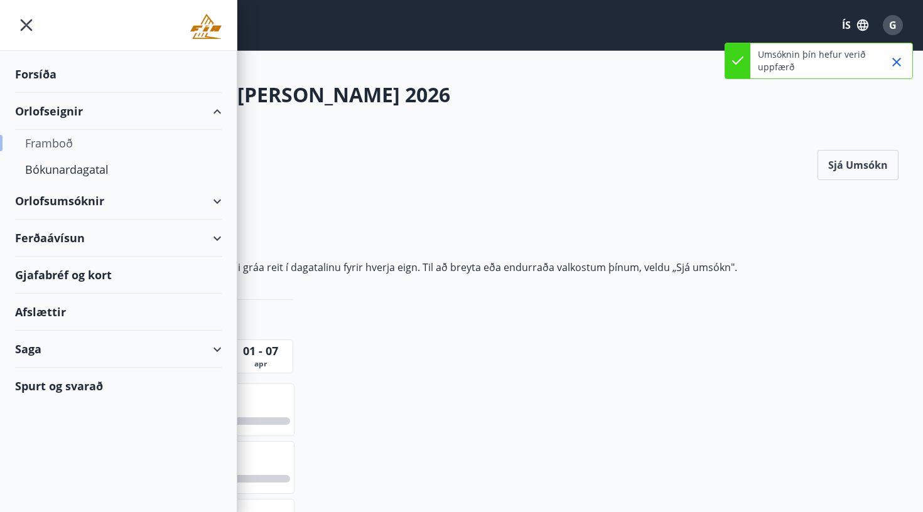
click at [57, 144] on div "Framboð" at bounding box center [118, 143] width 186 height 26
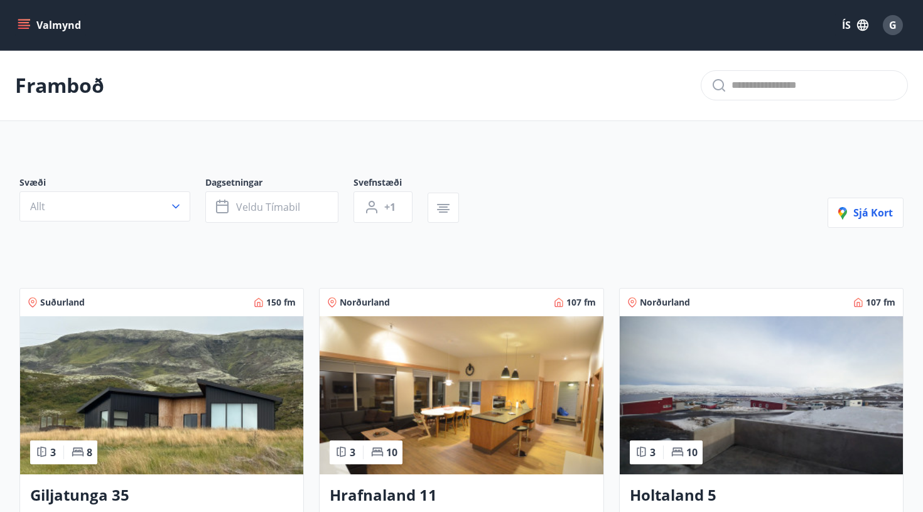
click at [20, 28] on icon "menu" at bounding box center [23, 28] width 11 height 1
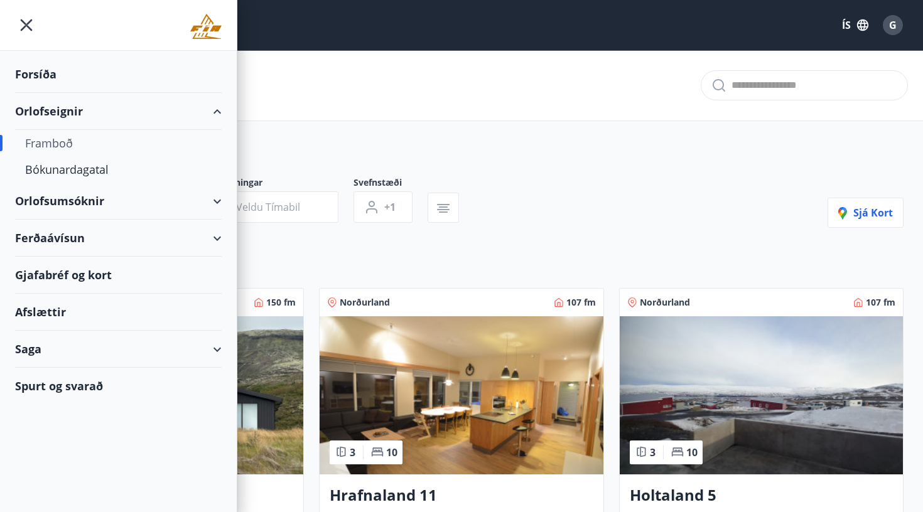
click at [78, 203] on div "Orlofsumsóknir" at bounding box center [118, 201] width 206 height 37
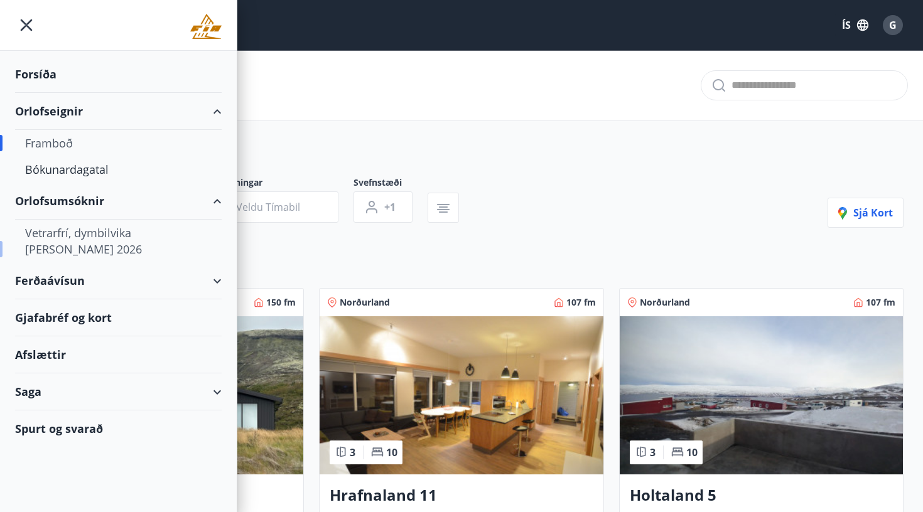
click at [80, 228] on div "Vetrarfrí, dymbilvika [PERSON_NAME] 2026" at bounding box center [118, 241] width 186 height 43
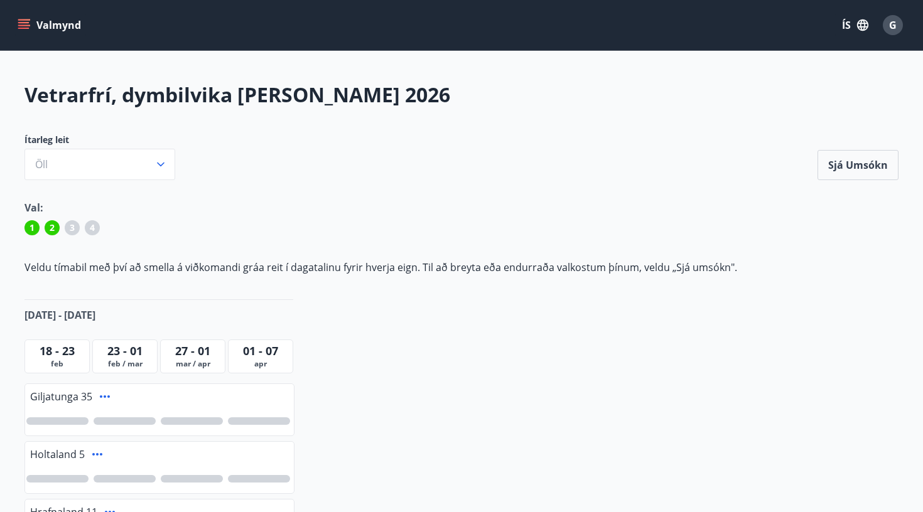
click at [29, 24] on icon "menu" at bounding box center [24, 25] width 13 height 13
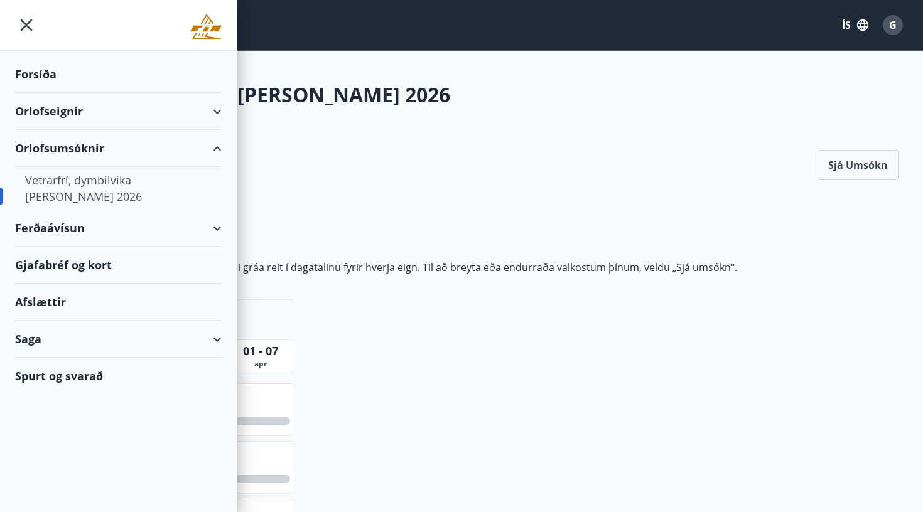
click at [476, 252] on div "Vetrarfrí, dymbilvika [PERSON_NAME] 2026 Ítarleg leit Öll Sjá umsókn Sjá umsókn…" at bounding box center [461, 433] width 904 height 705
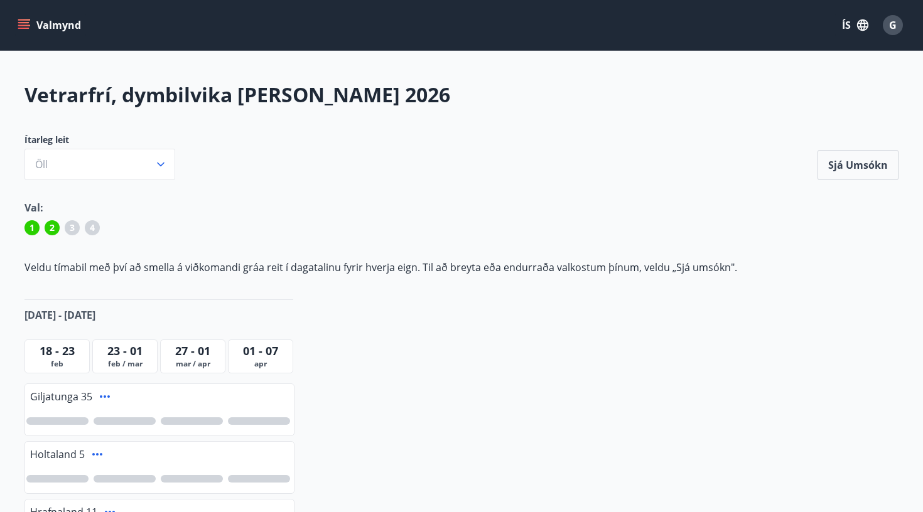
click at [25, 23] on icon "menu" at bounding box center [23, 22] width 11 height 1
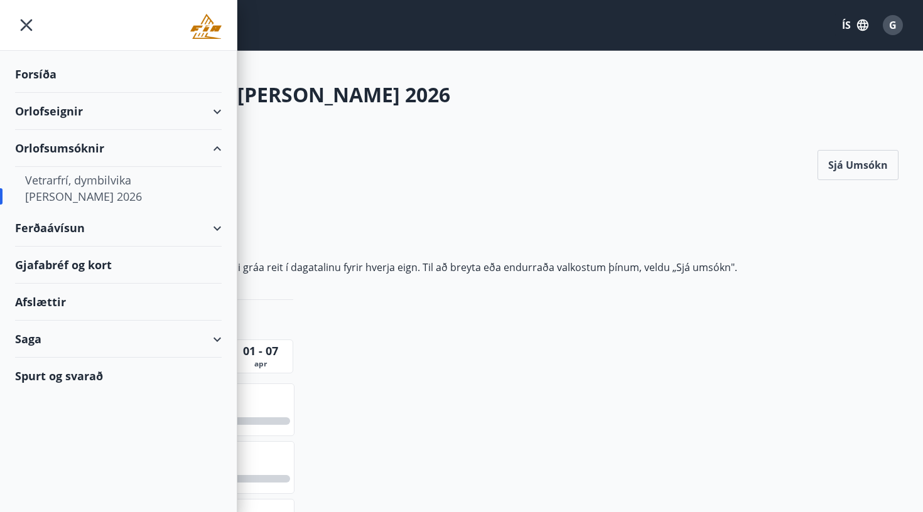
click at [127, 86] on div "Forsíða" at bounding box center [118, 74] width 206 height 37
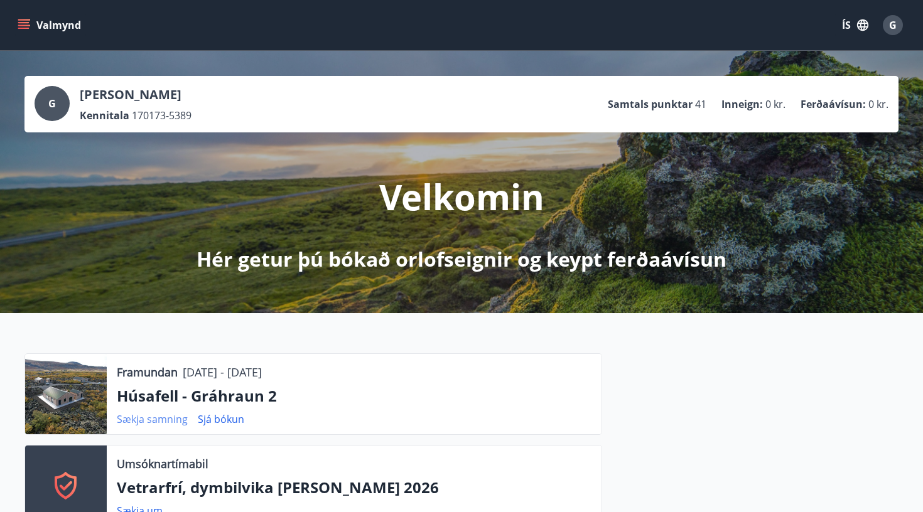
click at [149, 417] on link "Sækja samning" at bounding box center [152, 419] width 71 height 14
click at [638, 126] on div "G [PERSON_NAME] Kennitala 170173-5389 Samtals punktar 41 Inneign : 0 kr. Ferðaá…" at bounding box center [461, 104] width 874 height 56
click at [889, 26] on span "G" at bounding box center [893, 25] width 8 height 14
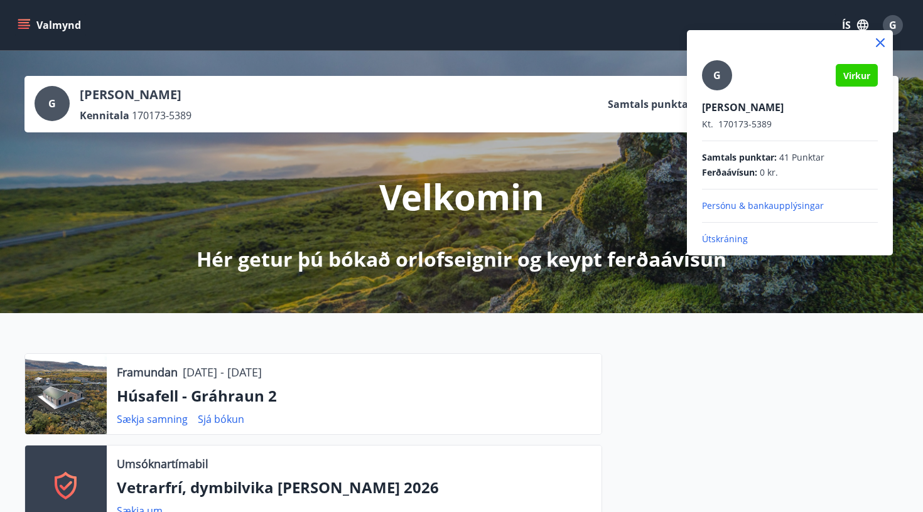
click at [773, 367] on div at bounding box center [461, 256] width 923 height 512
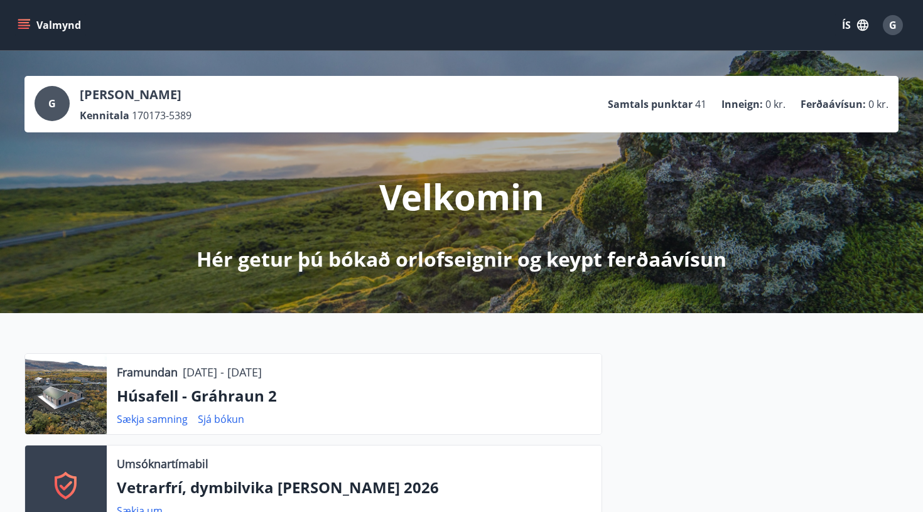
click at [21, 23] on icon "menu" at bounding box center [23, 22] width 11 height 1
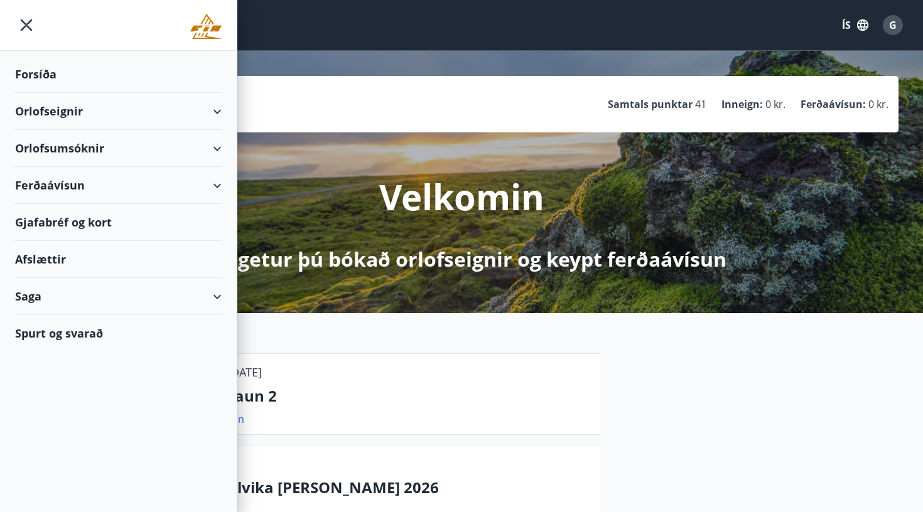
click at [897, 29] on div "G" at bounding box center [892, 25] width 20 height 20
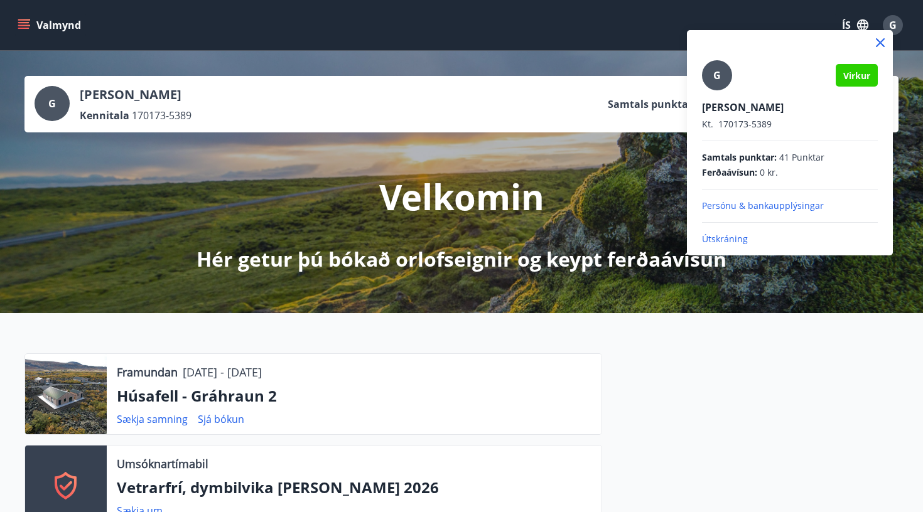
click at [722, 242] on p "Útskráning" at bounding box center [790, 239] width 176 height 13
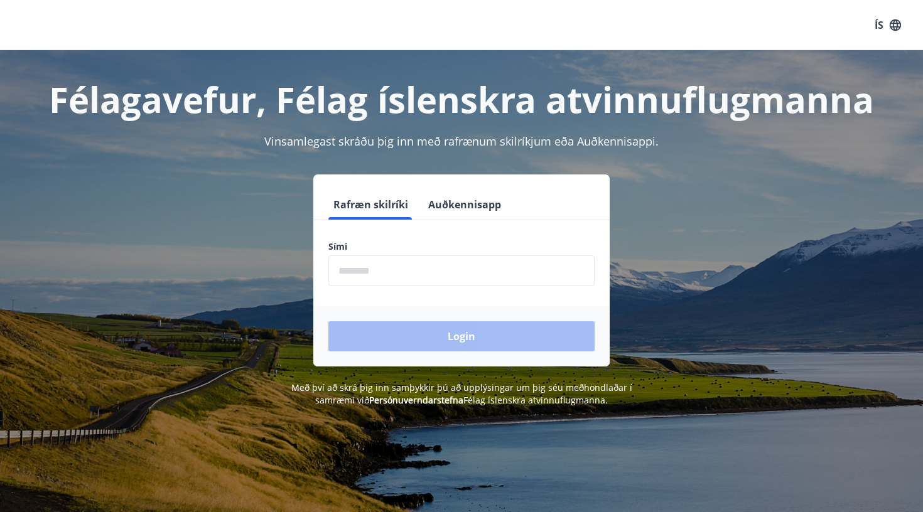
click at [408, 275] on input "phone" at bounding box center [461, 270] width 266 height 31
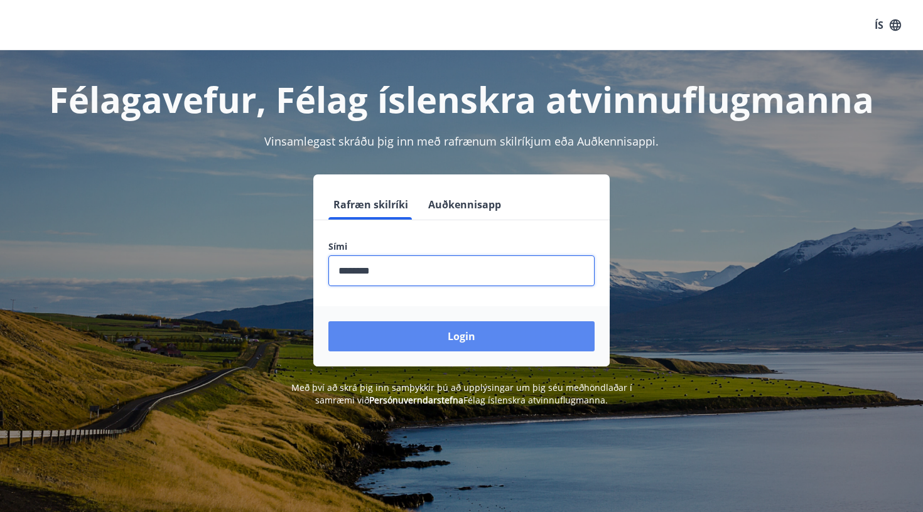
type input "********"
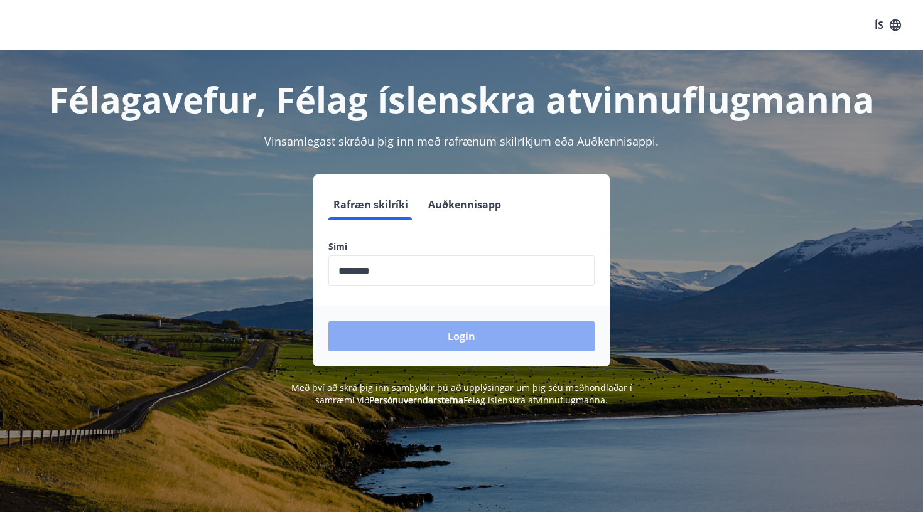
click at [468, 343] on button "Login" at bounding box center [461, 336] width 266 height 30
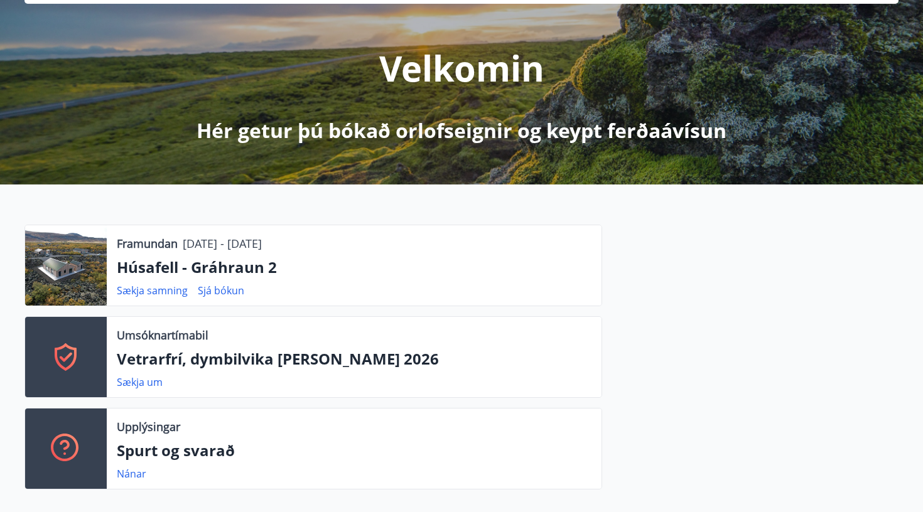
scroll to position [139, 0]
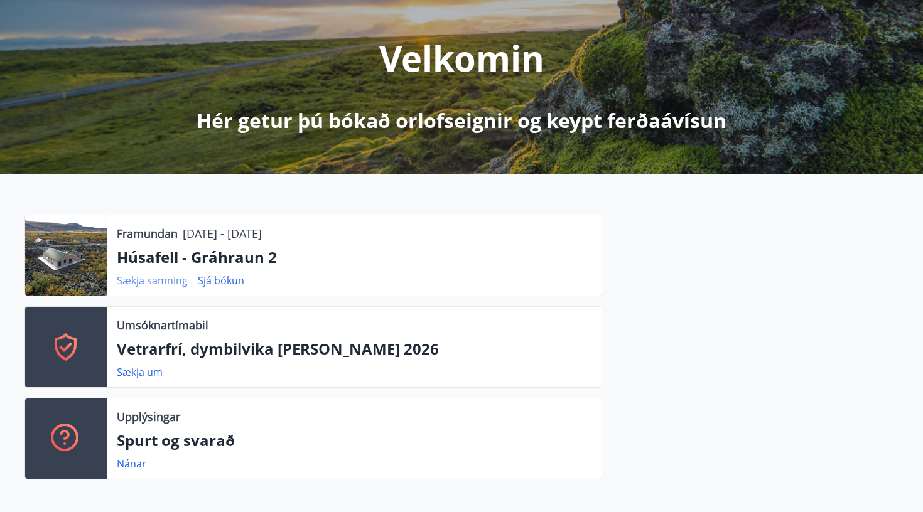
click at [164, 285] on link "Sækja samning" at bounding box center [152, 281] width 71 height 14
click at [656, 352] on div at bounding box center [750, 352] width 296 height 275
click at [224, 281] on link "Sjá bókun" at bounding box center [221, 281] width 46 height 14
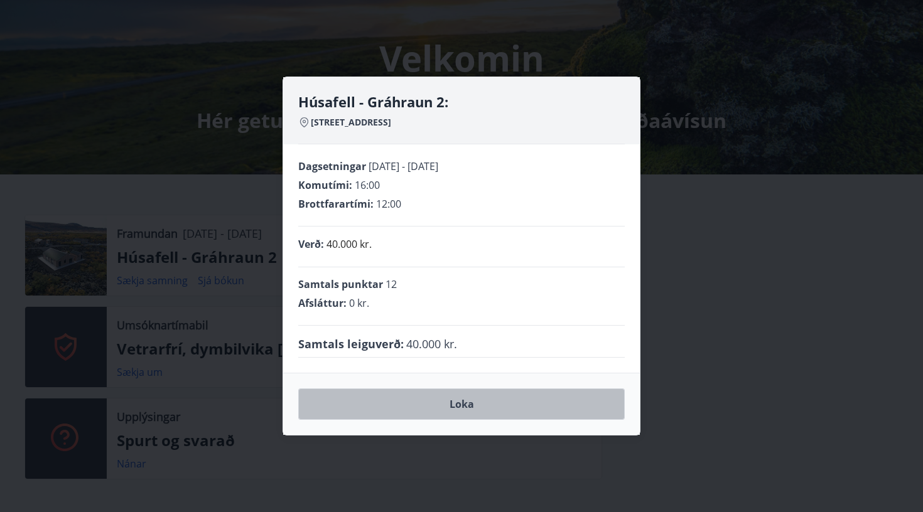
click at [478, 405] on button "Loka" at bounding box center [461, 404] width 326 height 31
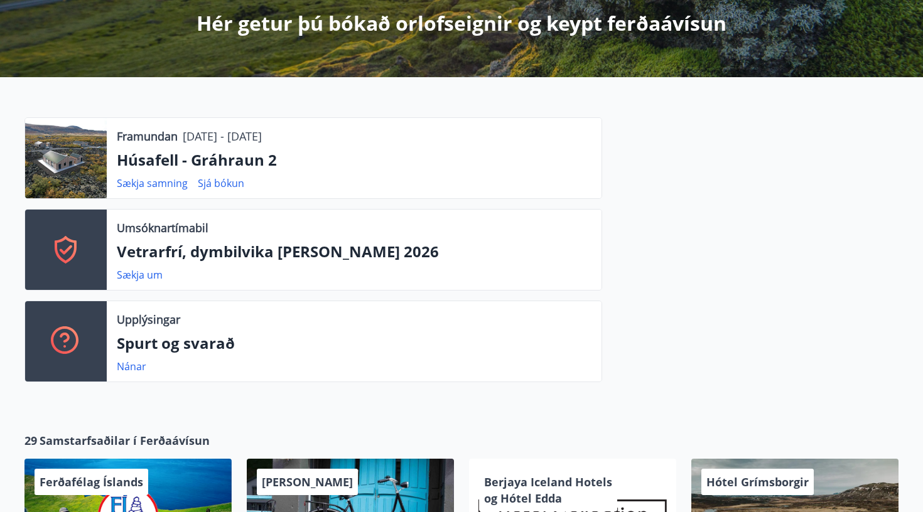
scroll to position [182, 0]
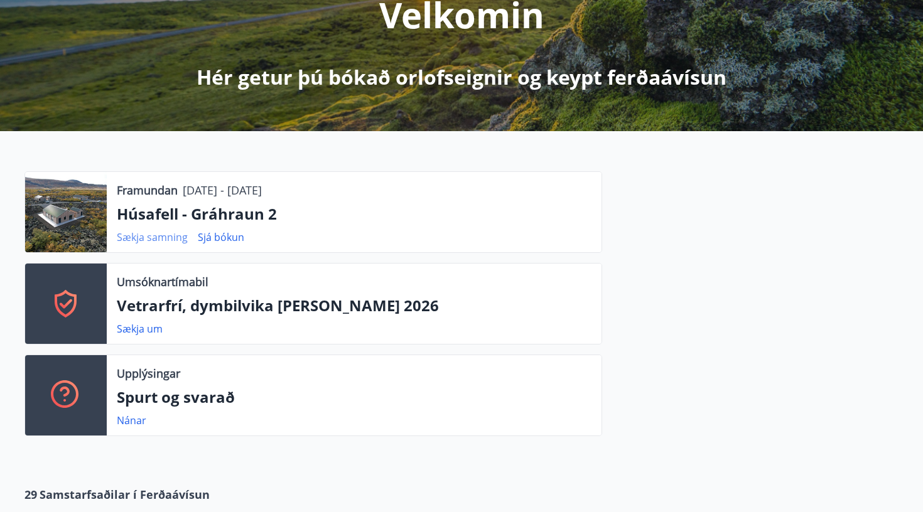
click at [152, 242] on link "Sækja samning" at bounding box center [152, 237] width 71 height 14
click at [159, 235] on link "Sækja samning" at bounding box center [152, 237] width 71 height 14
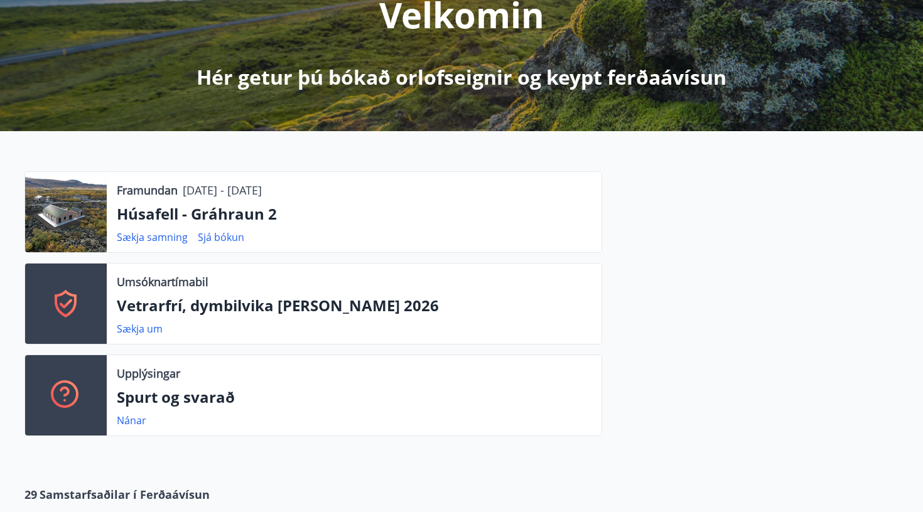
click at [475, 195] on div "Framundan 12.09.2025 - 19.09.2025" at bounding box center [354, 190] width 474 height 16
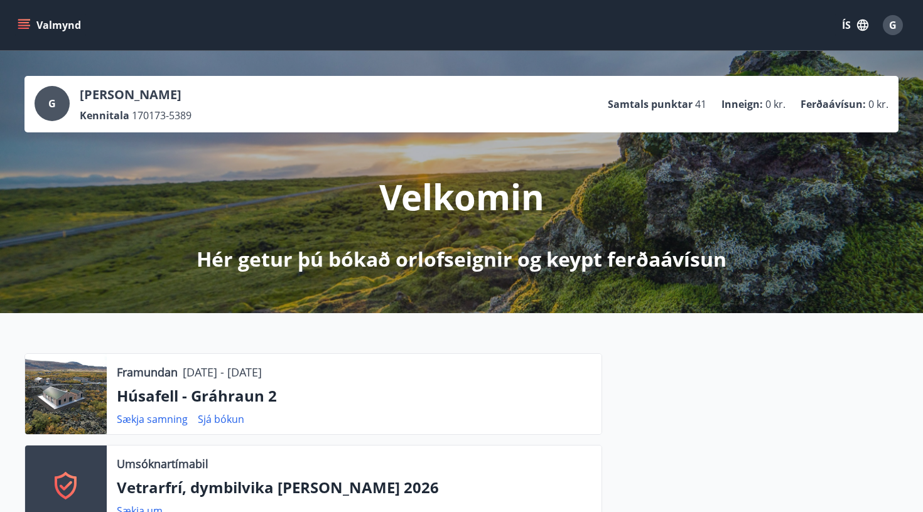
scroll to position [0, 0]
click at [892, 27] on span "G" at bounding box center [893, 25] width 8 height 14
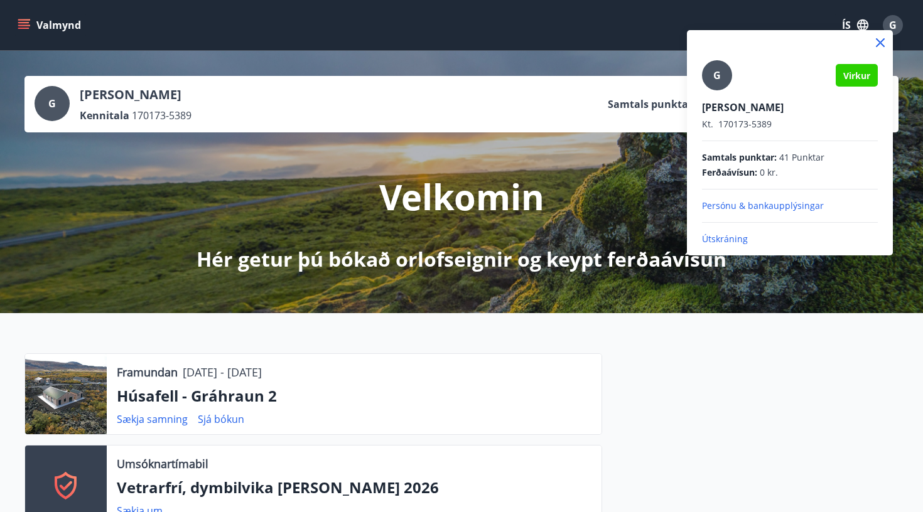
click at [736, 238] on p "Útskráning" at bounding box center [790, 239] width 176 height 13
